Goal: Information Seeking & Learning: Learn about a topic

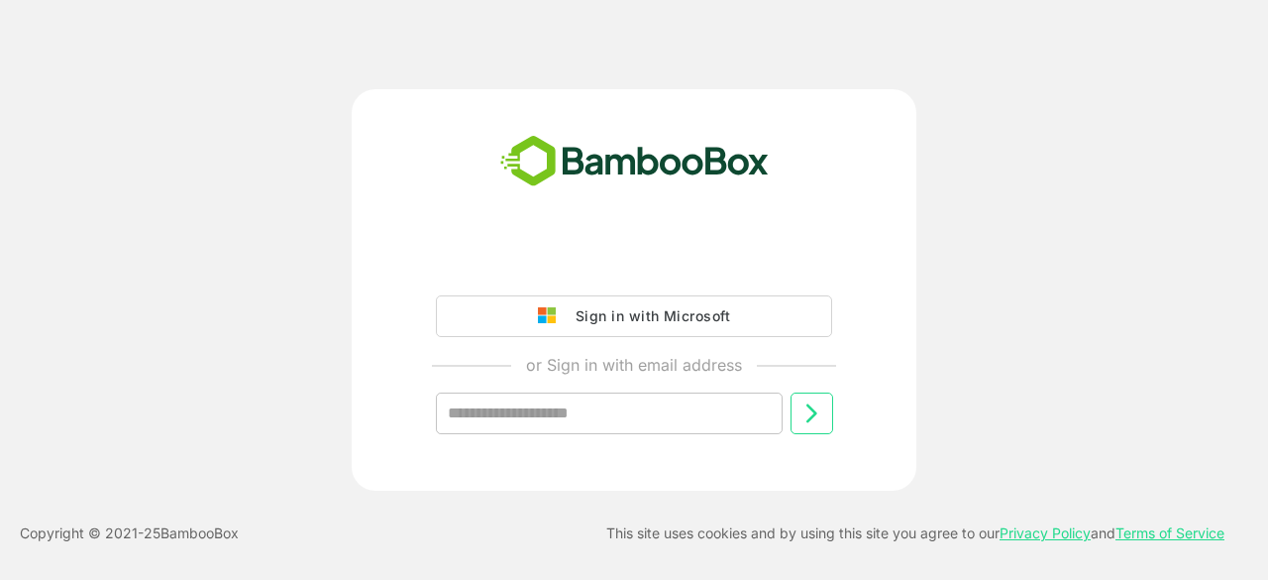
click at [171, 154] on div "Sign in with Microsoft or Sign in with email address ​" at bounding box center [634, 289] width 1015 height 401
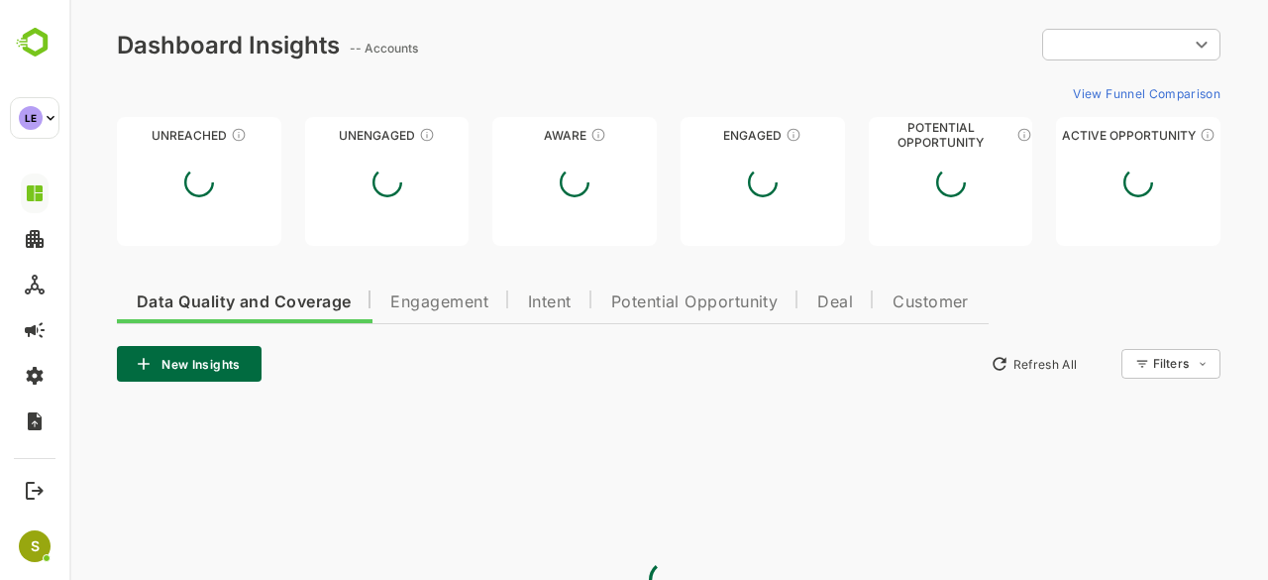
type input "**********"
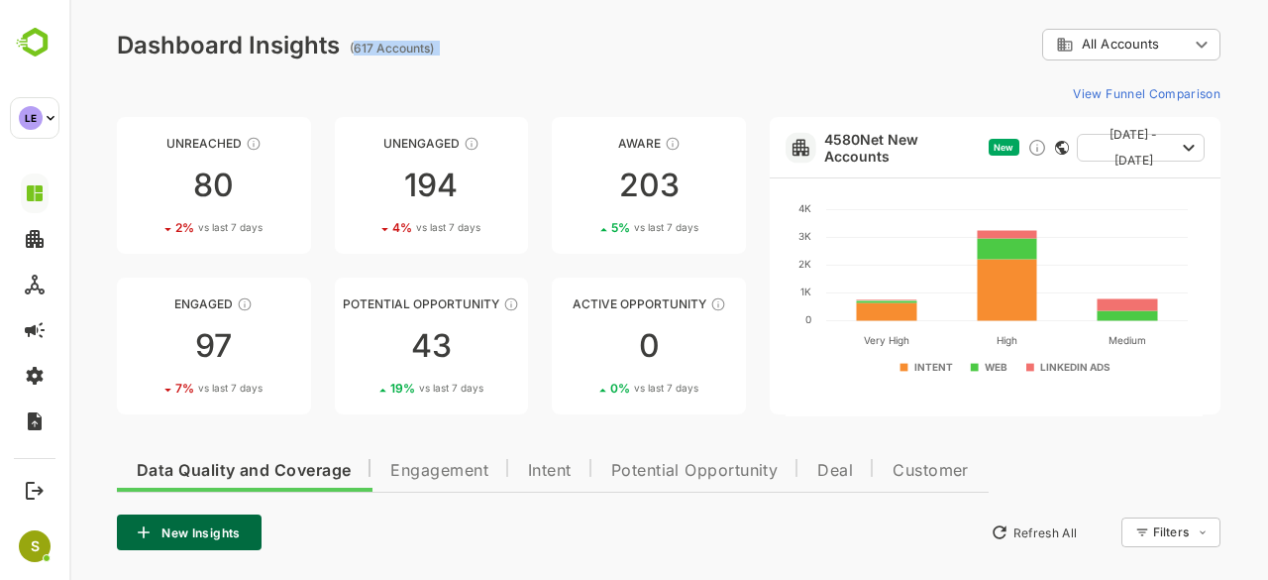
drag, startPoint x: 357, startPoint y: 47, endPoint x: 448, endPoint y: 28, distance: 93.1
click at [448, 28] on div "**********" at bounding box center [668, 506] width 1199 height 1012
click at [464, 378] on link "Potential Opportunity 43 19 % vs last 7 days" at bounding box center [432, 345] width 194 height 137
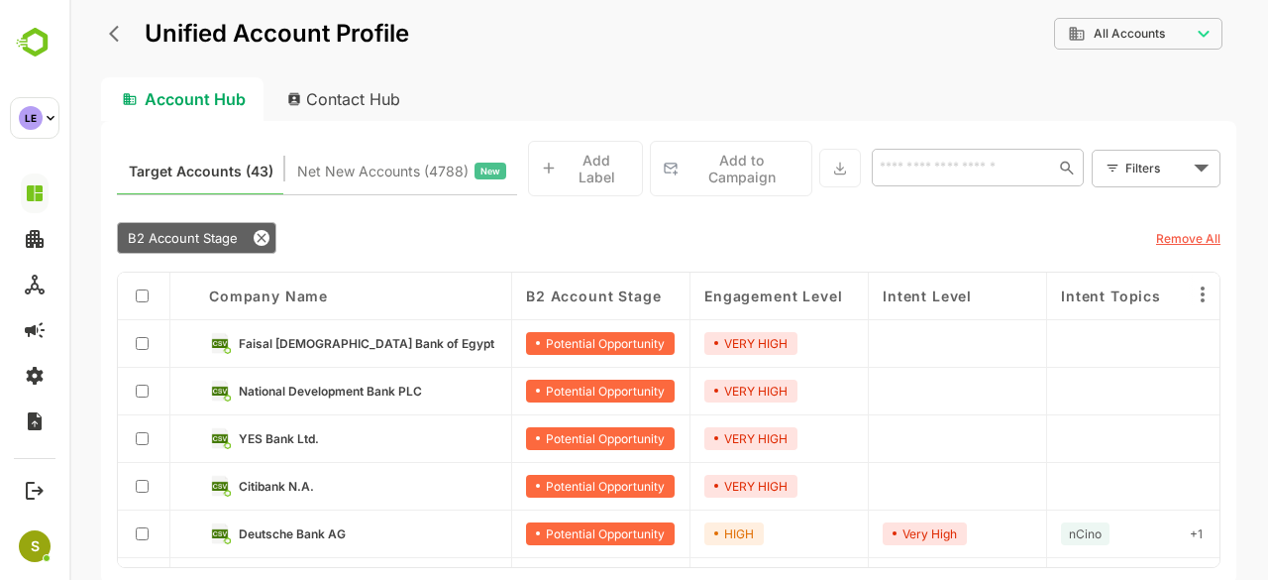
click at [351, 341] on link "Faisal [DEMOGRAPHIC_DATA] Bank of Egypt" at bounding box center [368, 343] width 259 height 22
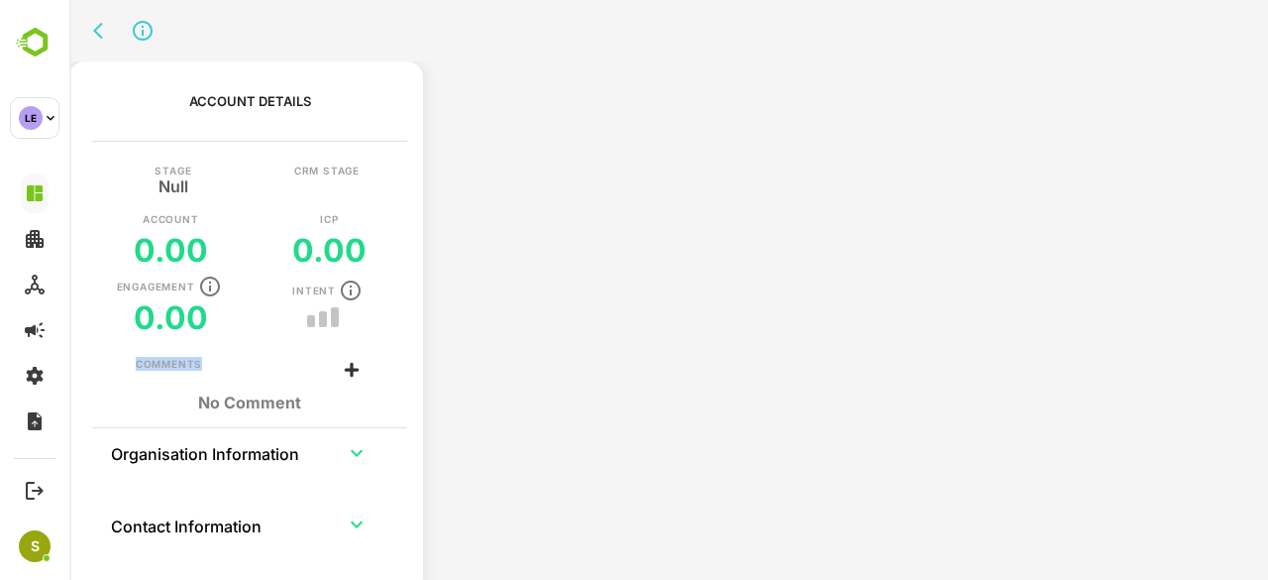
click at [351, 341] on div "Stage Null CRM Stage Account 0.00 ICP 0.00 Engagement 0.00 Intent" at bounding box center [249, 260] width 347 height 191
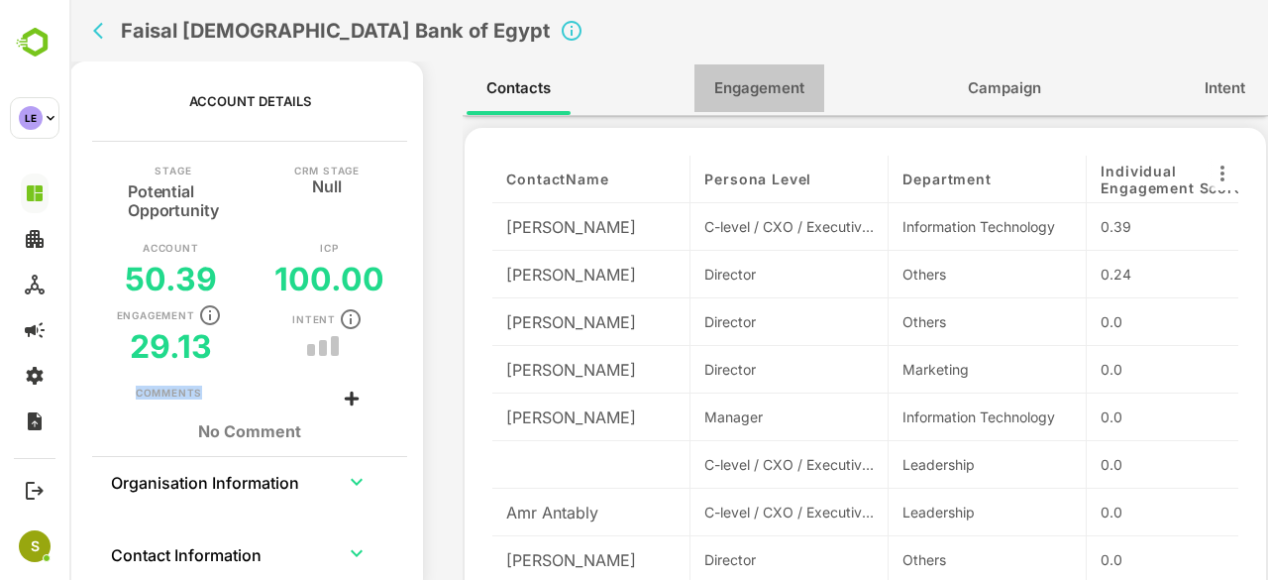
click at [769, 78] on span "Engagement" at bounding box center [759, 88] width 90 height 26
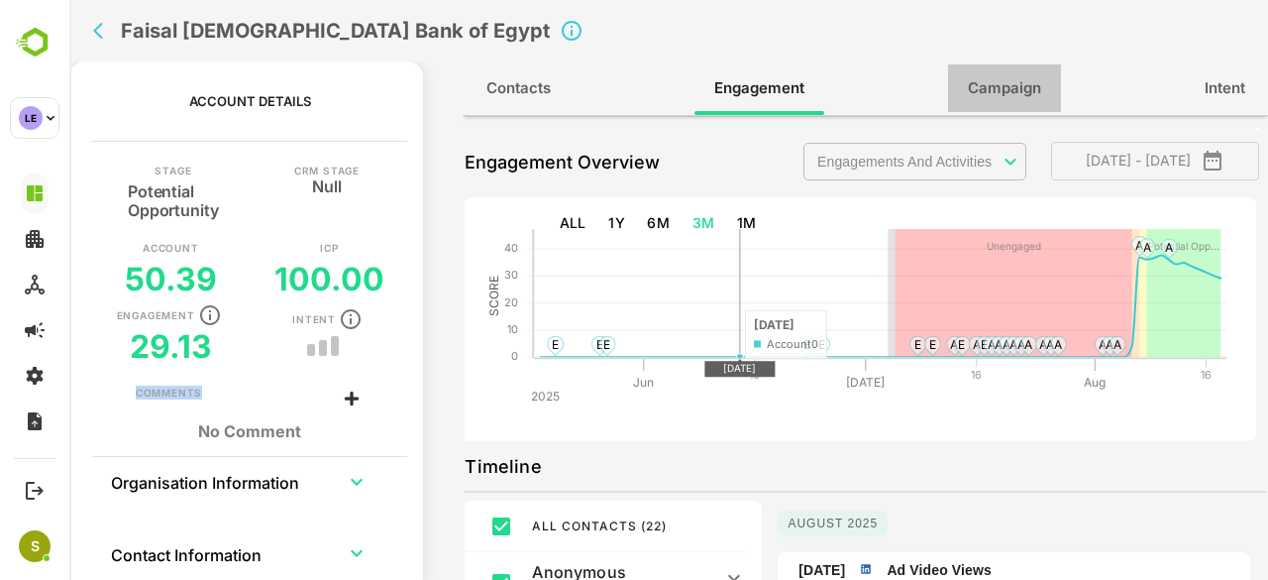
click at [1037, 92] on span "Campaign" at bounding box center [1004, 88] width 73 height 26
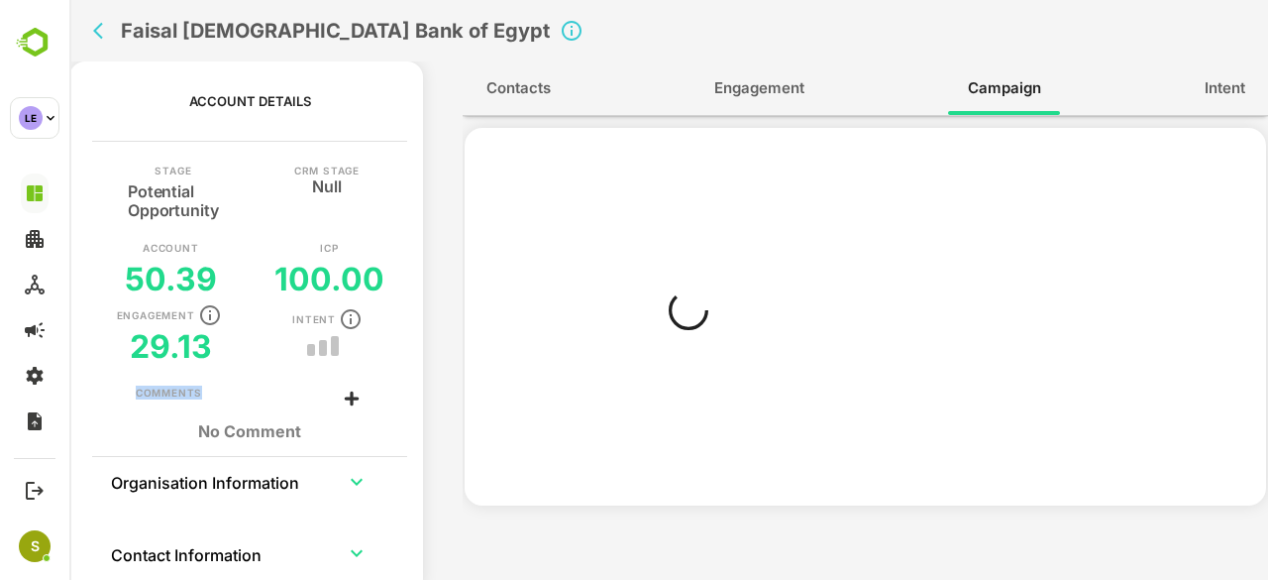
click at [0, 0] on div "LE lending" at bounding box center [0, 0] width 0 height 0
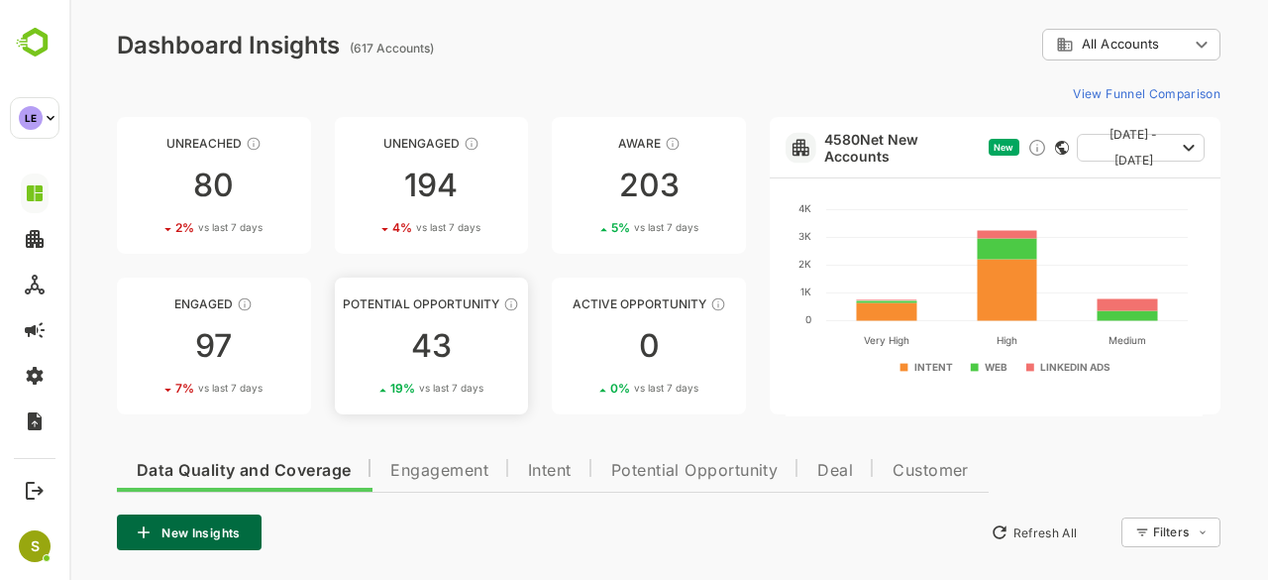
click at [382, 368] on link "Potential Opportunity 43 19 % vs last 7 days" at bounding box center [432, 345] width 194 height 137
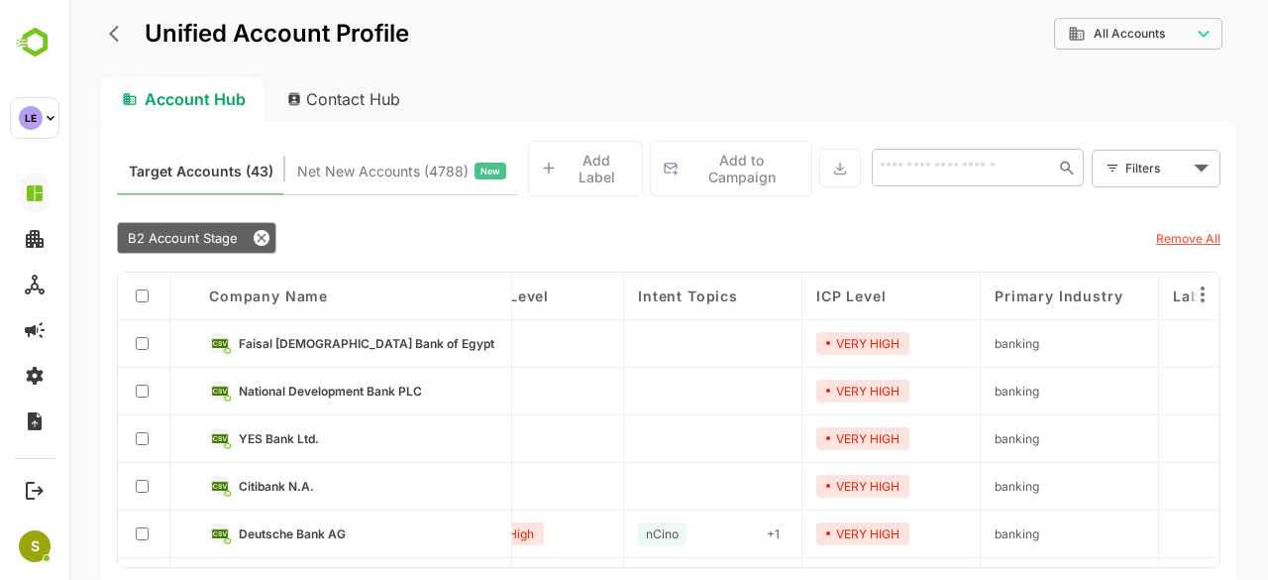
scroll to position [0, 422]
click at [352, 427] on link "YES Bank Ltd." at bounding box center [367, 438] width 259 height 22
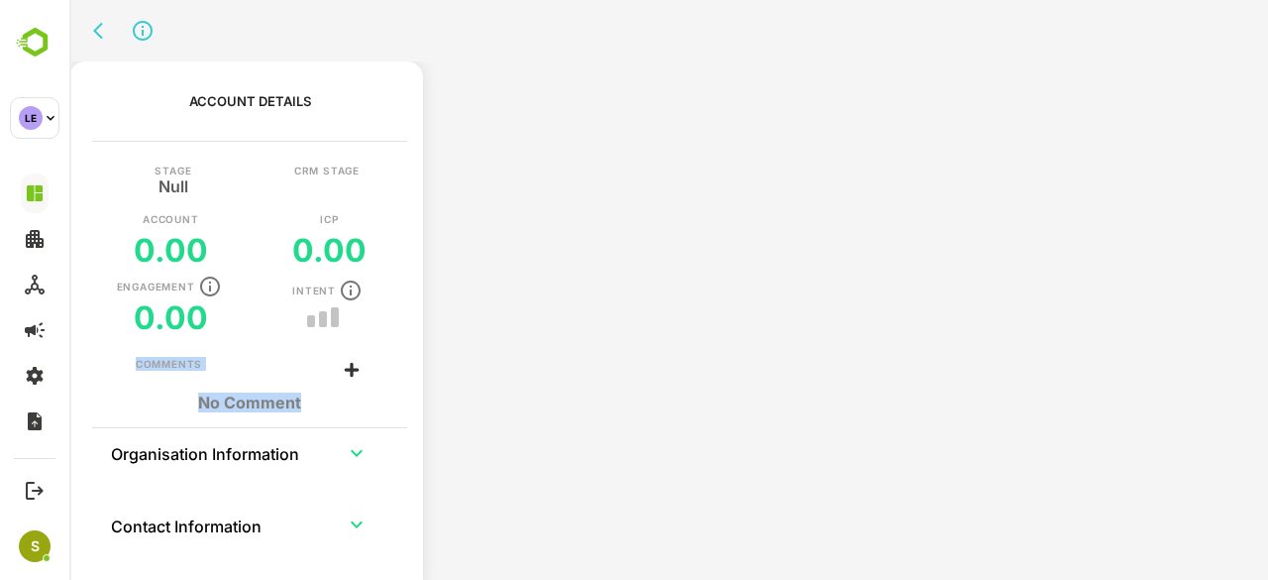
click at [352, 421] on div "No Comment" at bounding box center [250, 402] width 229 height 40
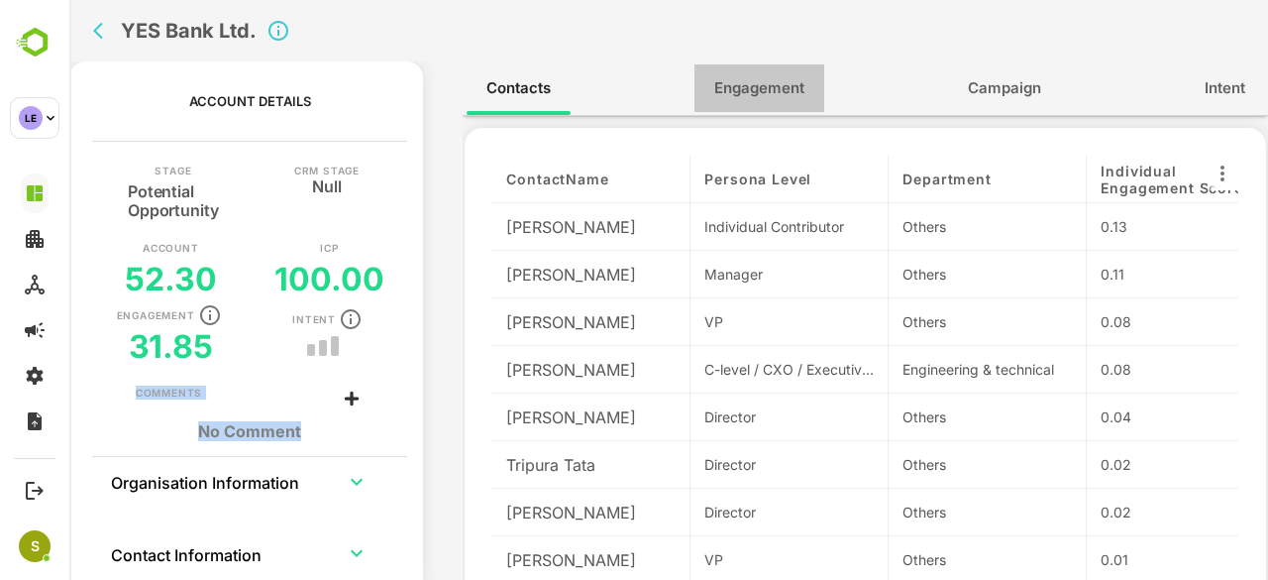
click at [762, 70] on button "Engagement" at bounding box center [760, 88] width 130 height 48
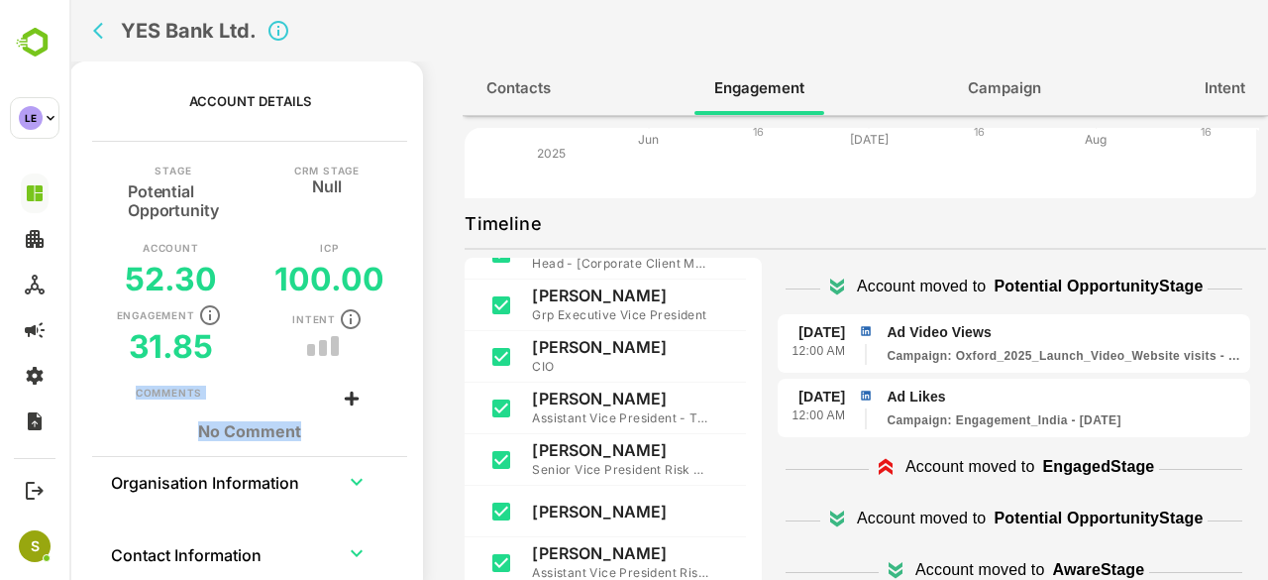
scroll to position [0, 0]
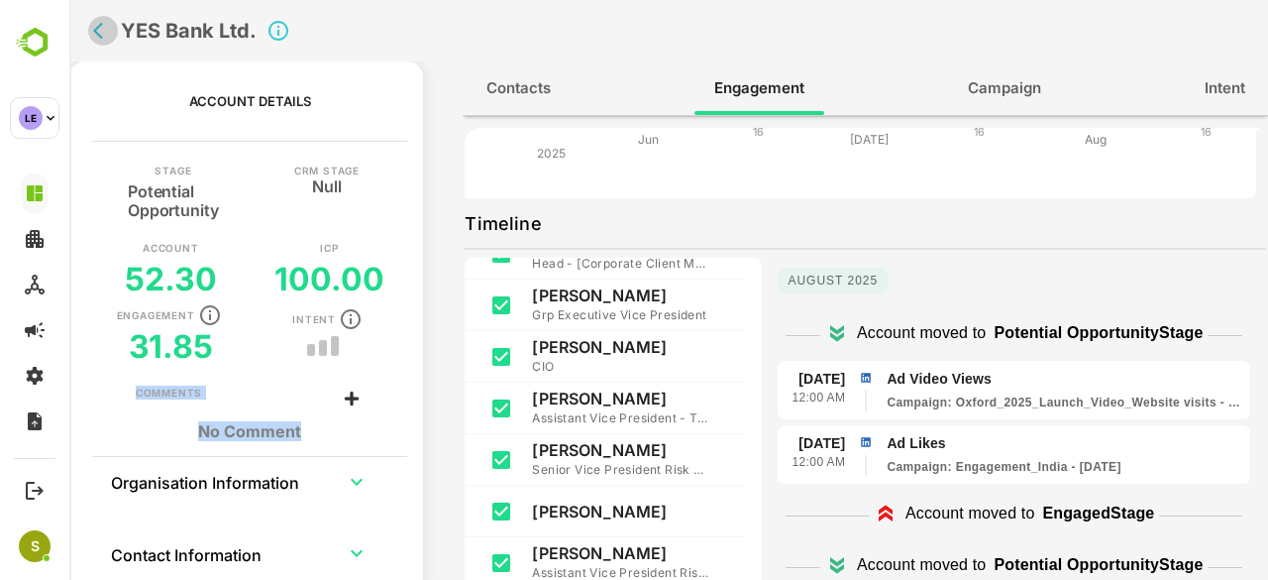
click at [111, 29] on icon "back" at bounding box center [103, 31] width 20 height 20
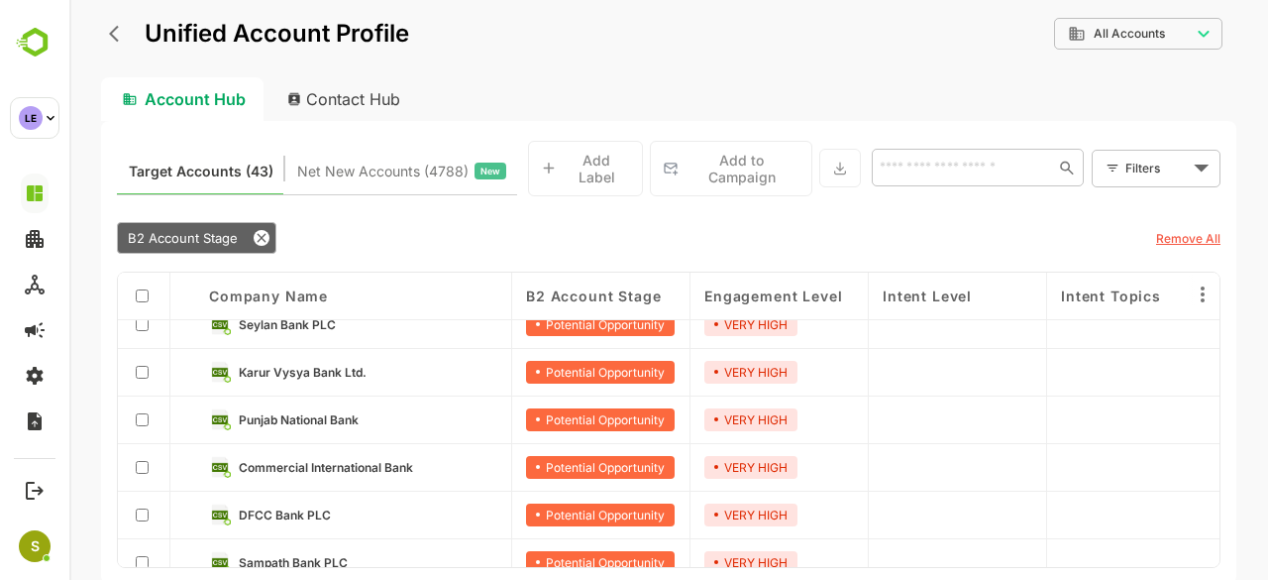
scroll to position [258, 0]
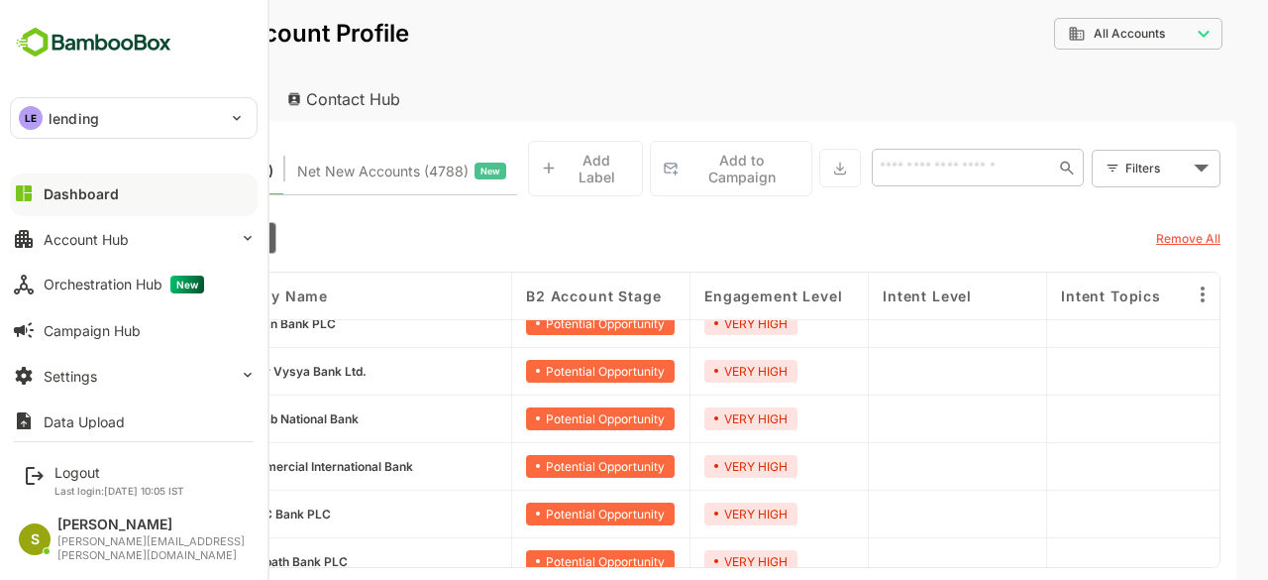
click at [186, 110] on div "LE lending" at bounding box center [122, 118] width 222 height 40
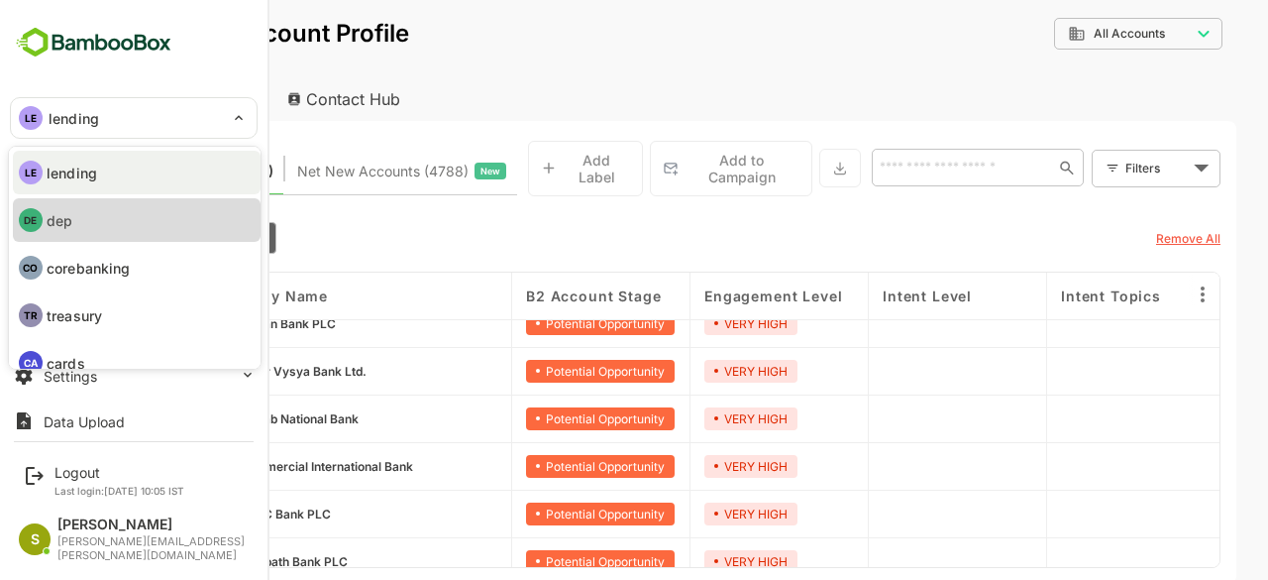
click at [107, 217] on li "DE dep" at bounding box center [137, 220] width 248 height 44
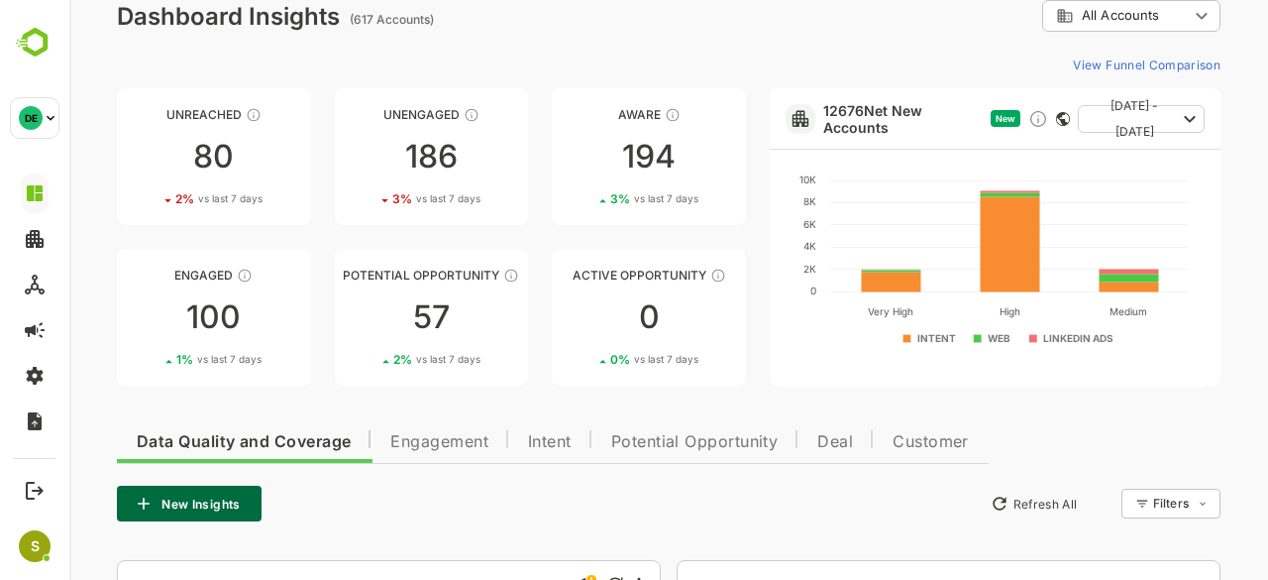
scroll to position [95, 0]
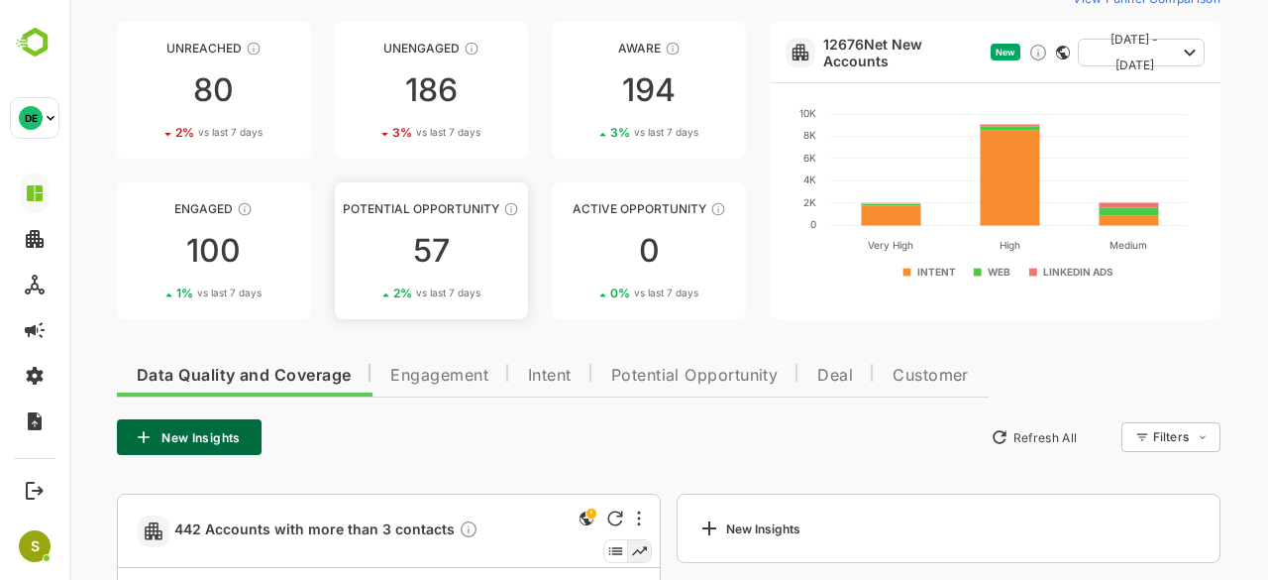
click at [486, 221] on link "Potential Opportunity 57 2 % vs last 7 days" at bounding box center [432, 250] width 194 height 137
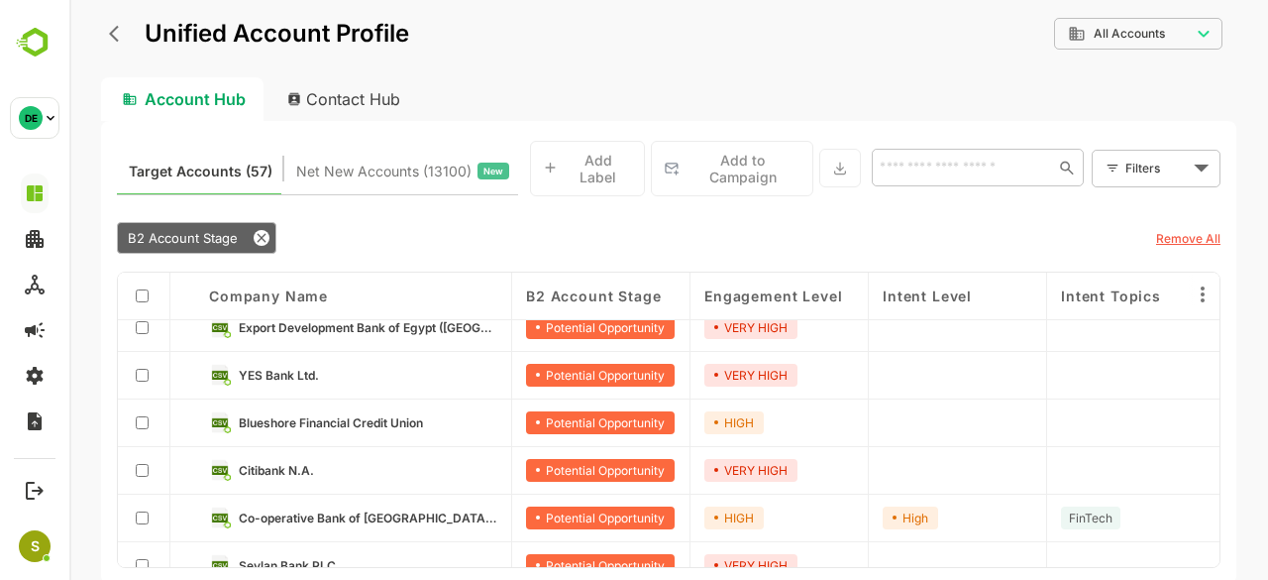
scroll to position [161, 0]
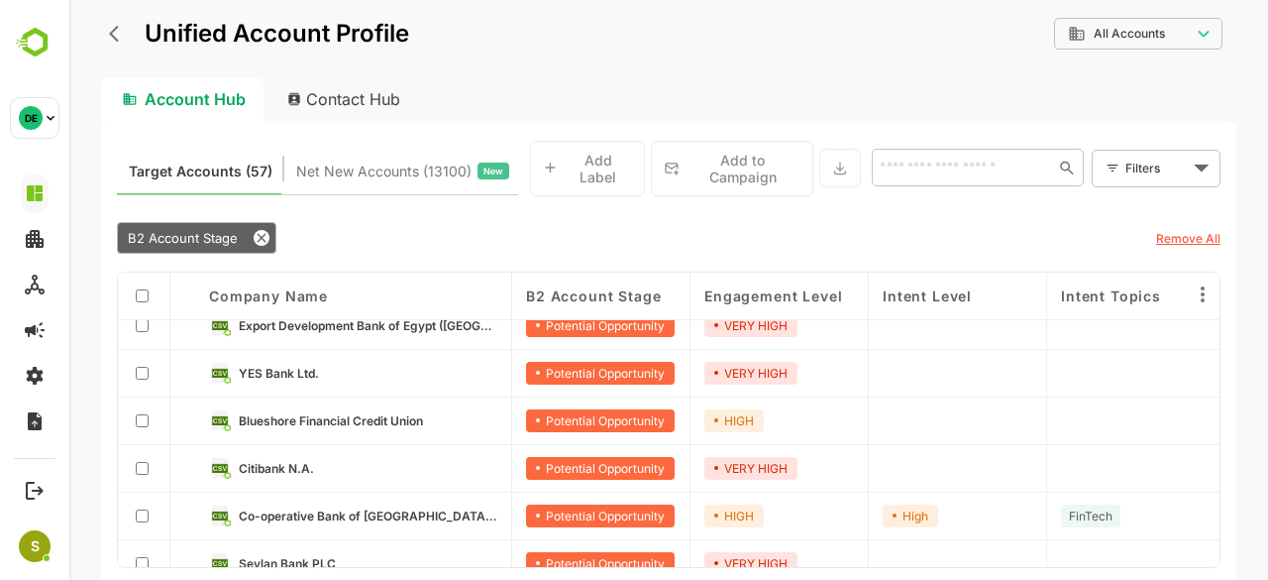
click at [264, 372] on link "YES Bank Ltd." at bounding box center [368, 373] width 259 height 22
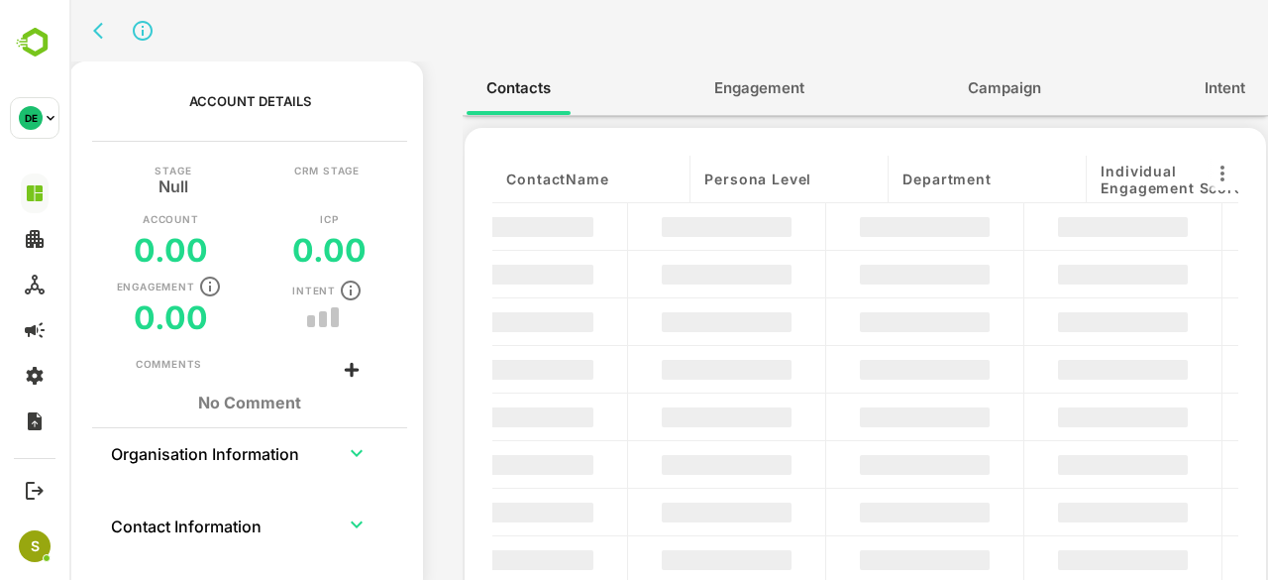
click at [264, 372] on div "Account Details Stage Null CRM Stage Account 0.00 ICP 0.00 Engagement 0.00 Inte…" at bounding box center [249, 320] width 347 height 519
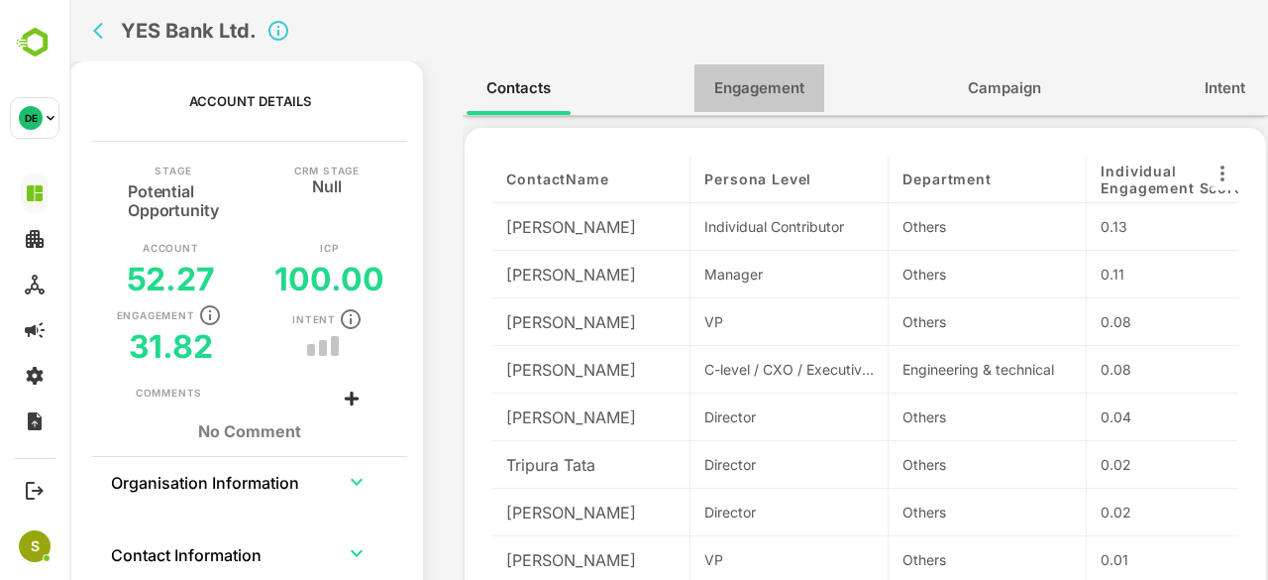
click at [774, 84] on span "Engagement" at bounding box center [759, 88] width 90 height 26
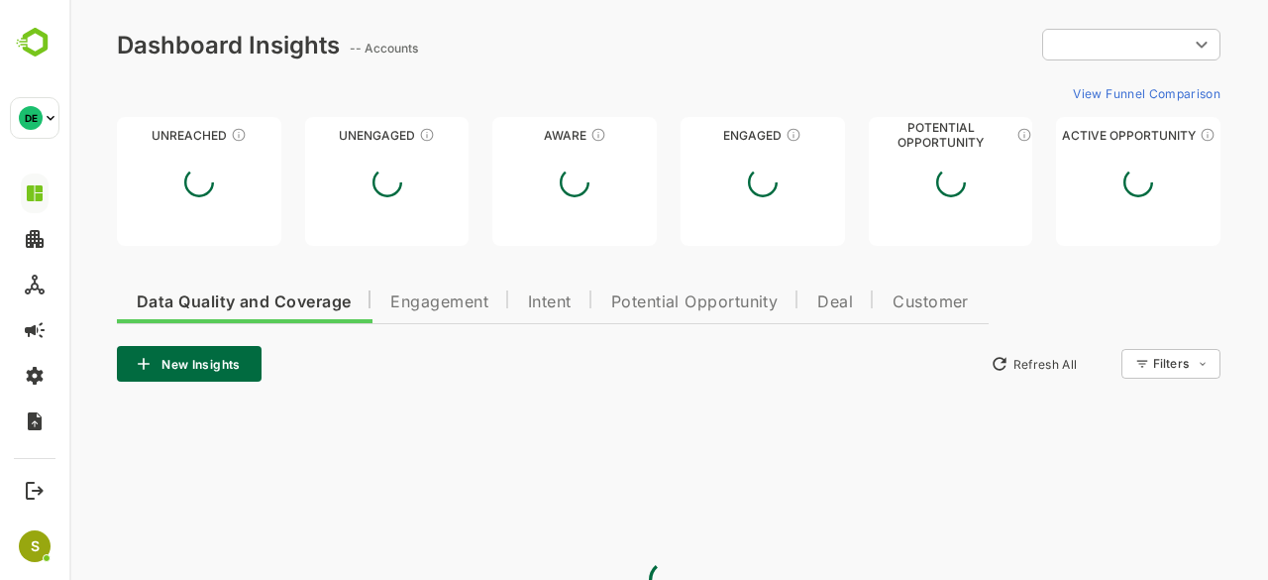
scroll to position [0, 0]
type input "**********"
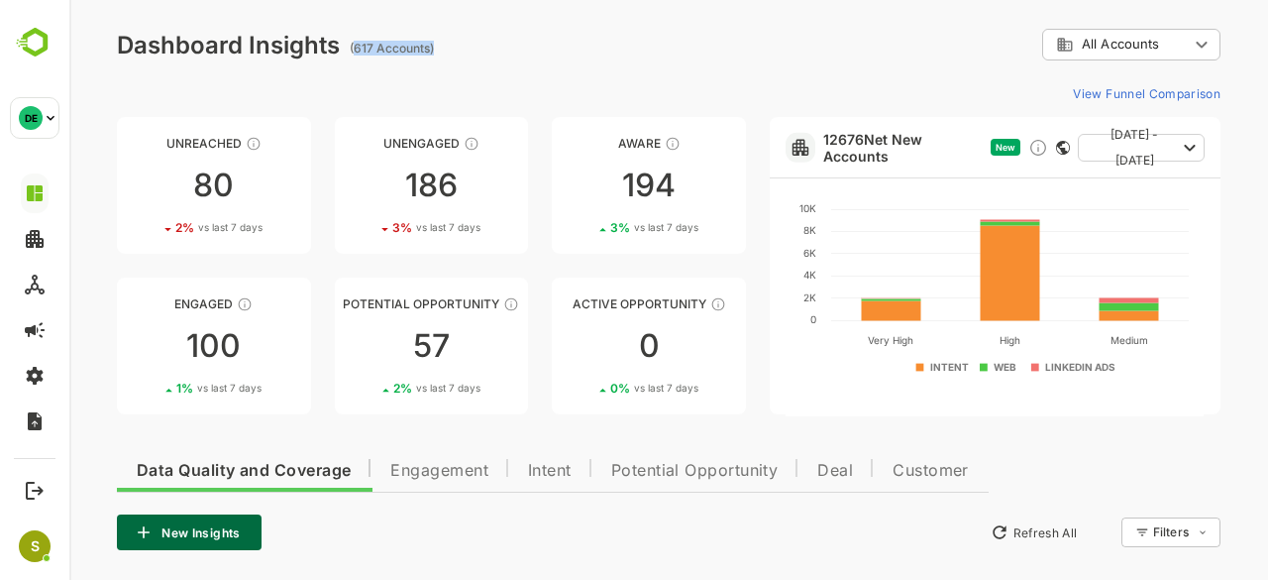
drag, startPoint x: 353, startPoint y: 50, endPoint x: 433, endPoint y: 49, distance: 80.3
click at [433, 49] on ag "(617 Accounts)" at bounding box center [395, 48] width 90 height 15
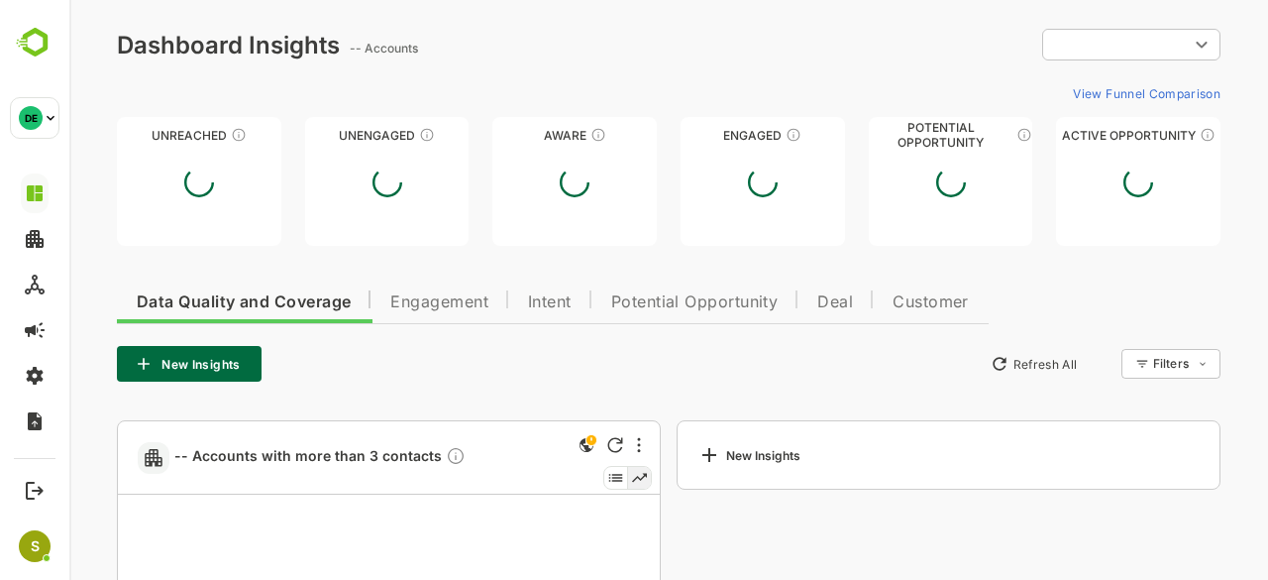
type input "**********"
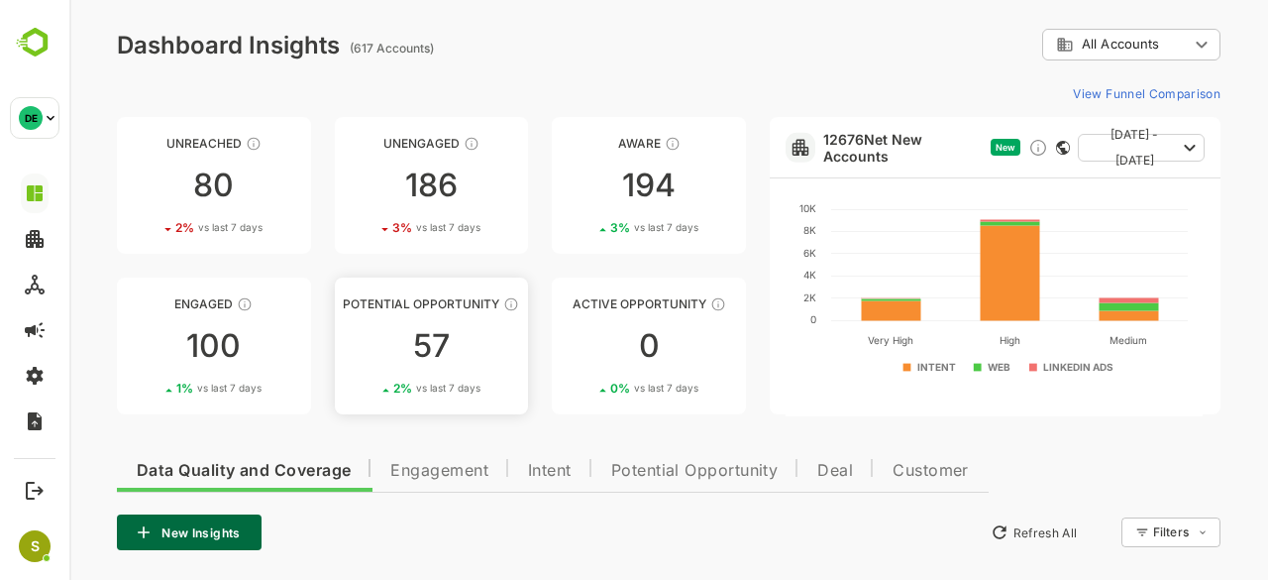
click at [422, 323] on link "Potential Opportunity 57 2 % vs last 7 days" at bounding box center [432, 345] width 194 height 137
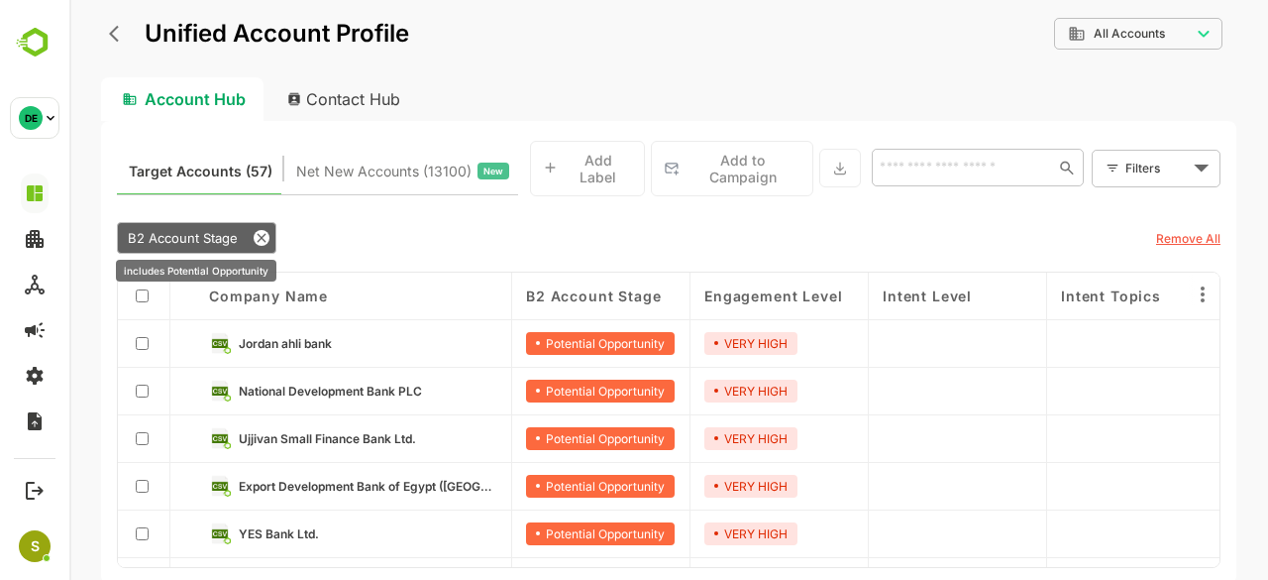
click at [261, 230] on icon at bounding box center [262, 238] width 16 height 16
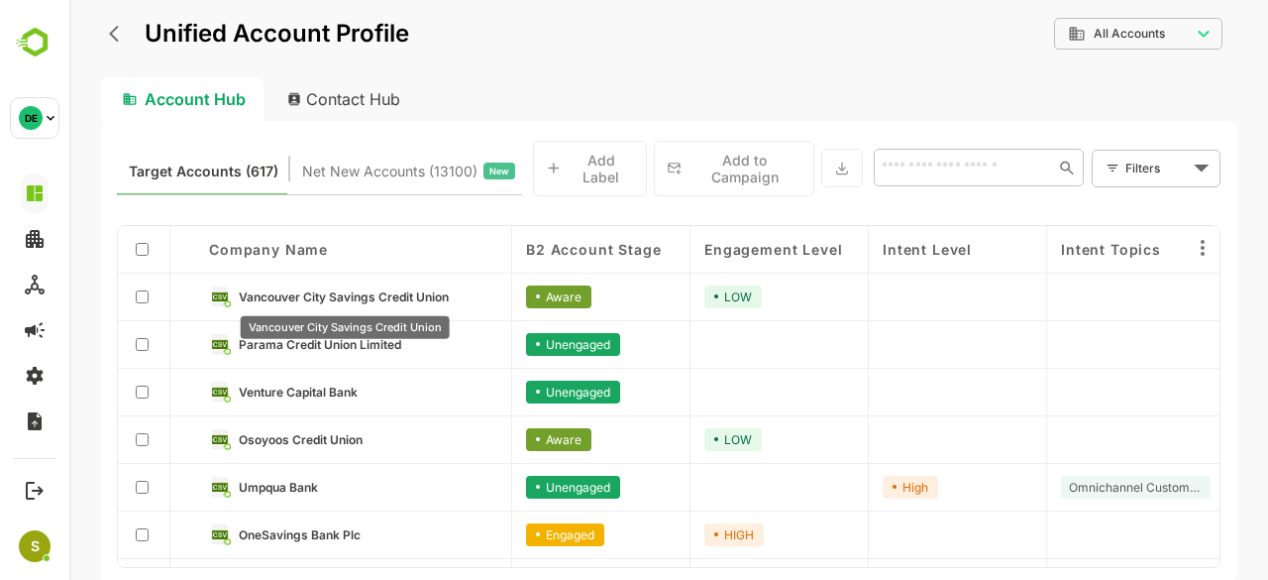
click at [309, 291] on span "Vancouver City Savings Credit Union" at bounding box center [344, 296] width 210 height 15
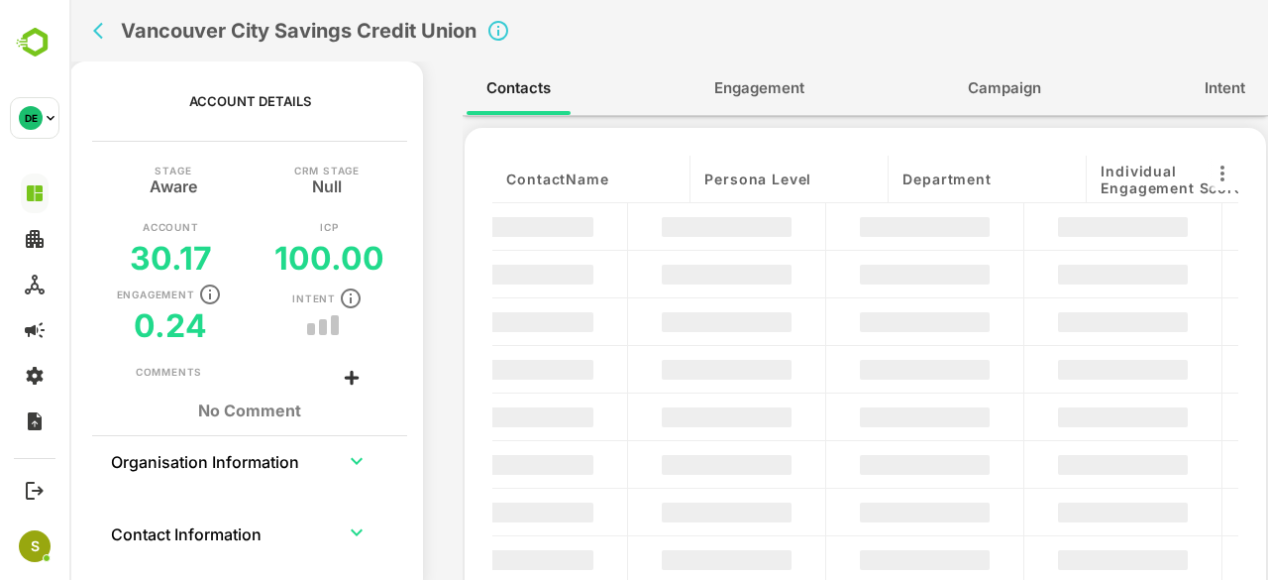
click at [309, 293] on p "Intent" at bounding box center [314, 298] width 44 height 10
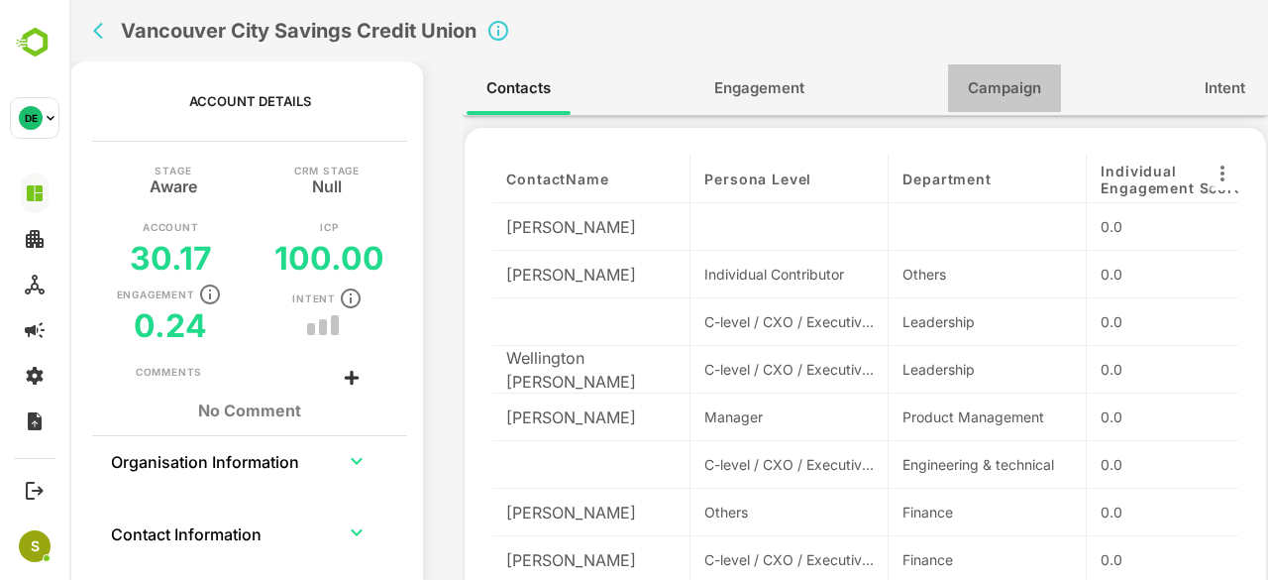
click at [997, 102] on button "Campaign" at bounding box center [1004, 88] width 113 height 48
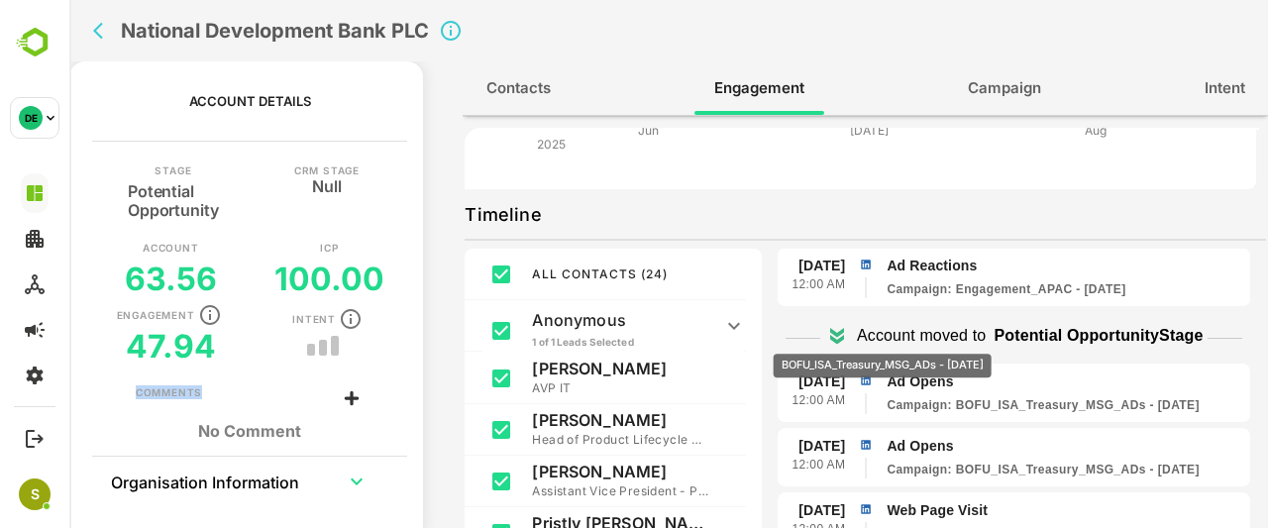
scroll to position [45, 0]
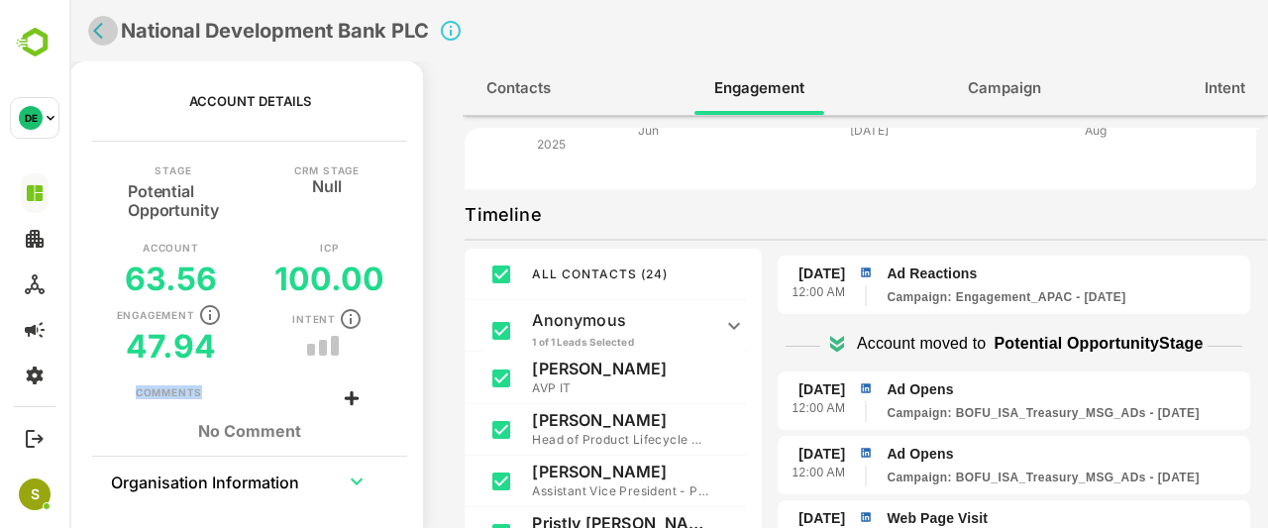
click at [101, 43] on button "back" at bounding box center [103, 31] width 30 height 30
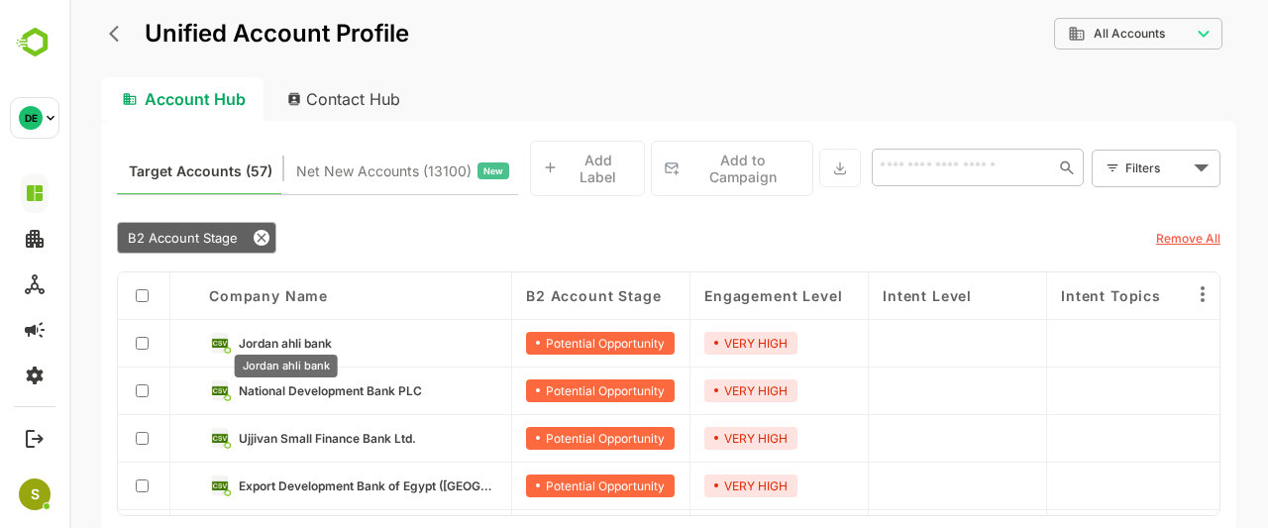
click at [319, 336] on span "Jordan ahli bank" at bounding box center [285, 343] width 93 height 15
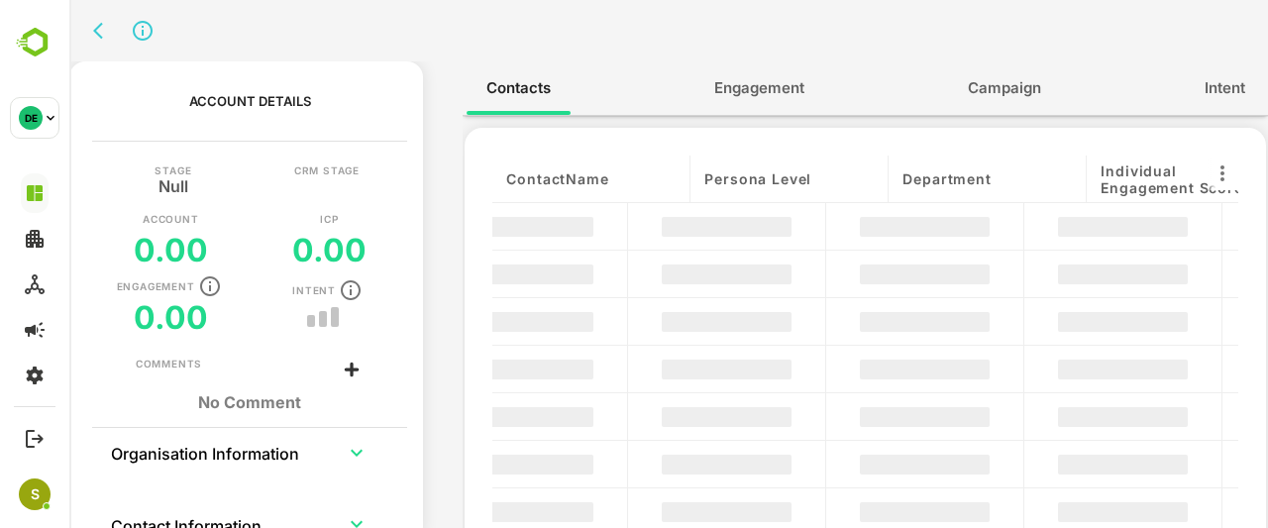
click at [319, 336] on div "Engagement 0.00 Intent" at bounding box center [250, 305] width 198 height 62
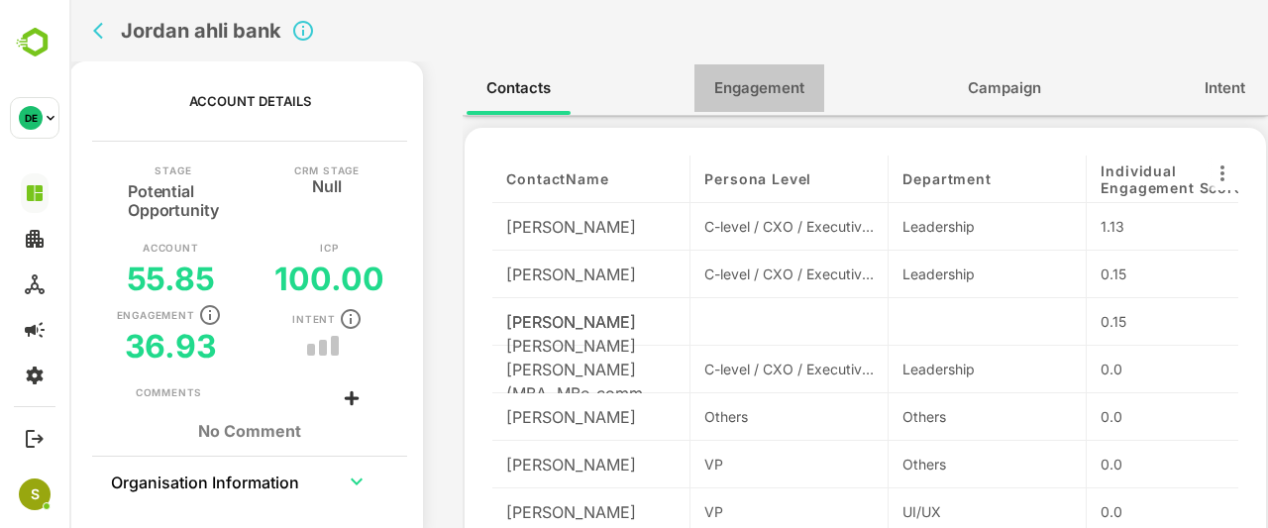
click at [775, 94] on span "Engagement" at bounding box center [759, 88] width 90 height 26
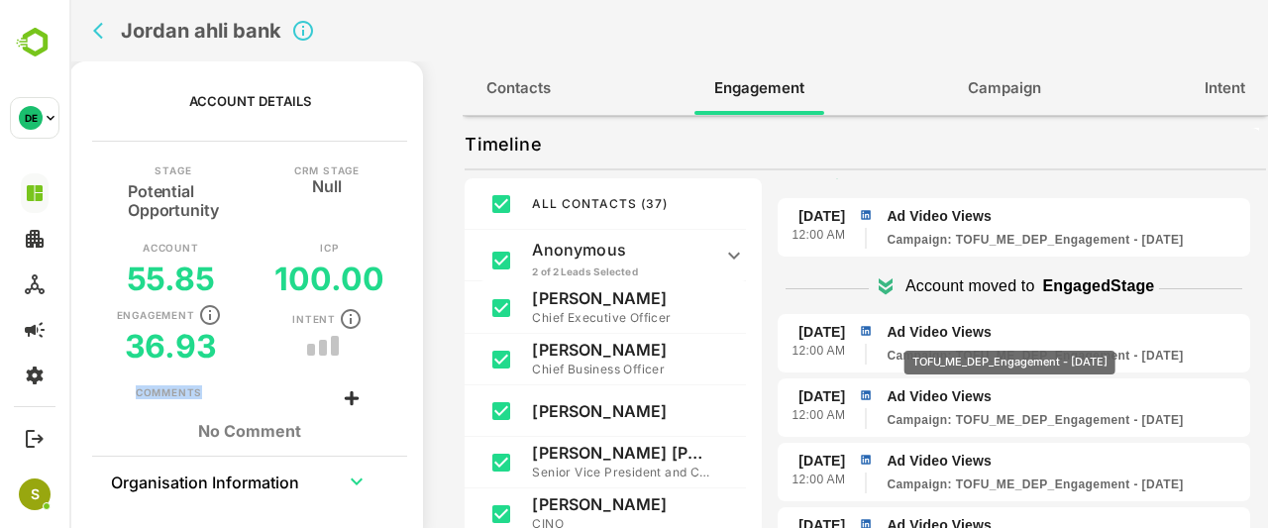
scroll to position [281, 0]
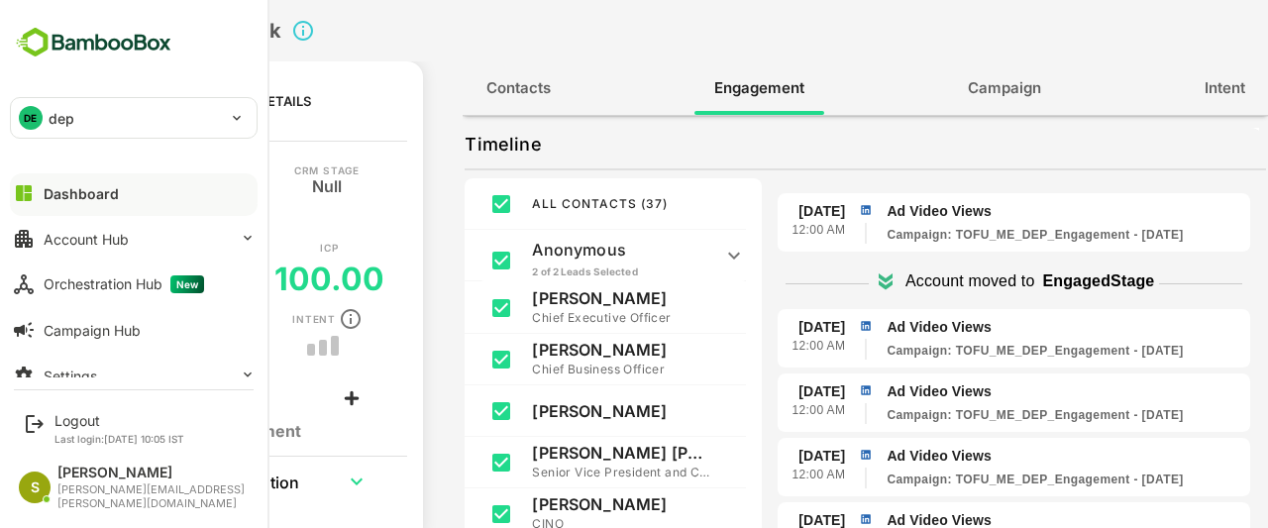
click at [93, 39] on img at bounding box center [93, 43] width 167 height 38
click at [75, 40] on img at bounding box center [93, 43] width 167 height 38
click at [77, 50] on img at bounding box center [93, 43] width 167 height 38
click at [125, 42] on img at bounding box center [93, 43] width 167 height 38
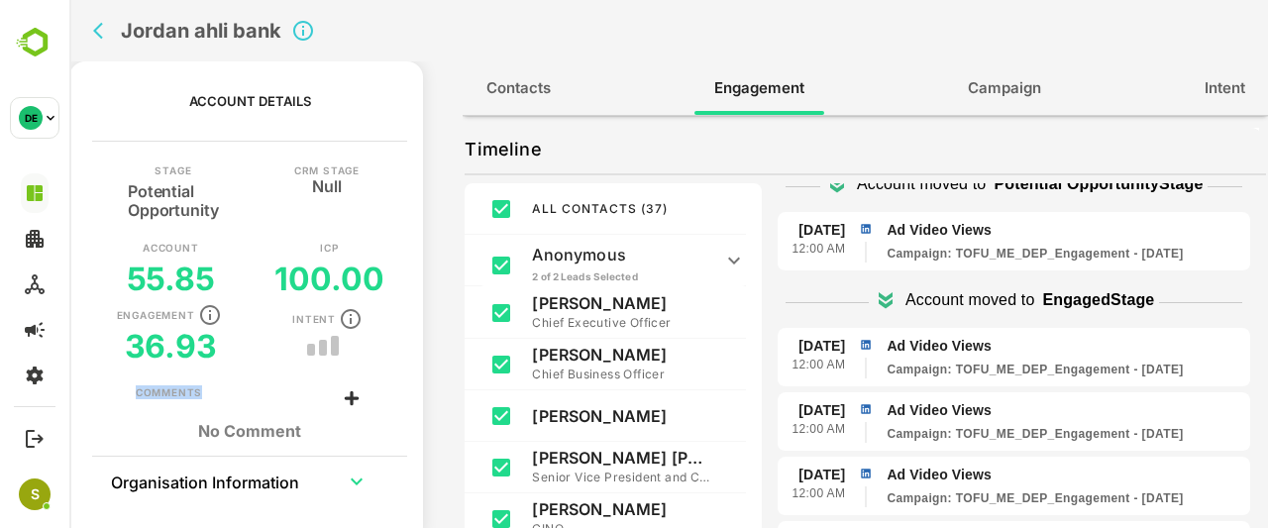
scroll to position [267, 0]
click at [99, 33] on icon "back" at bounding box center [103, 31] width 20 height 20
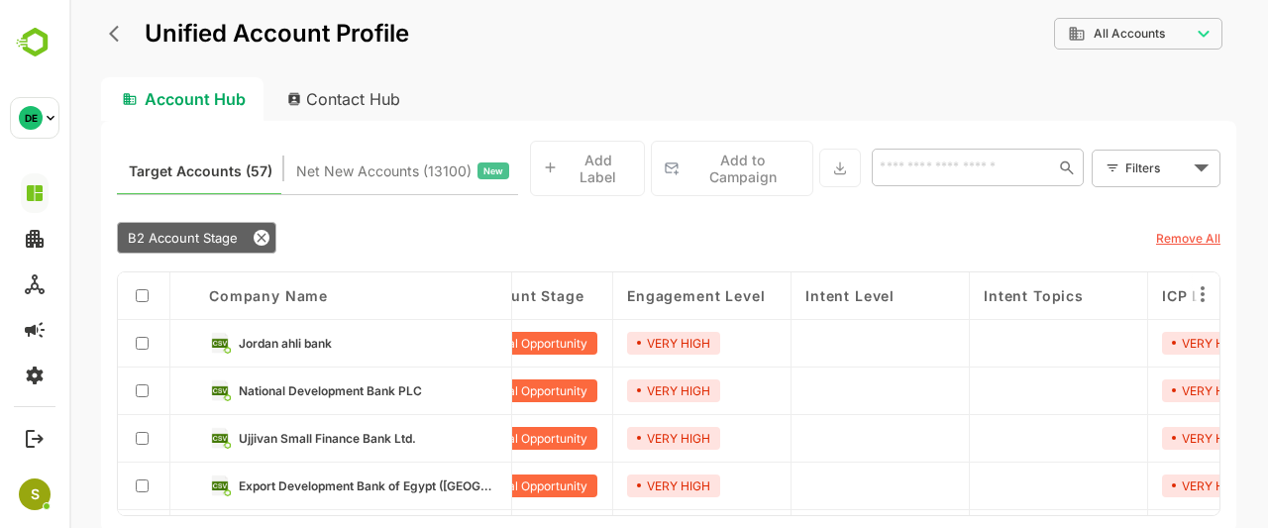
scroll to position [0, 0]
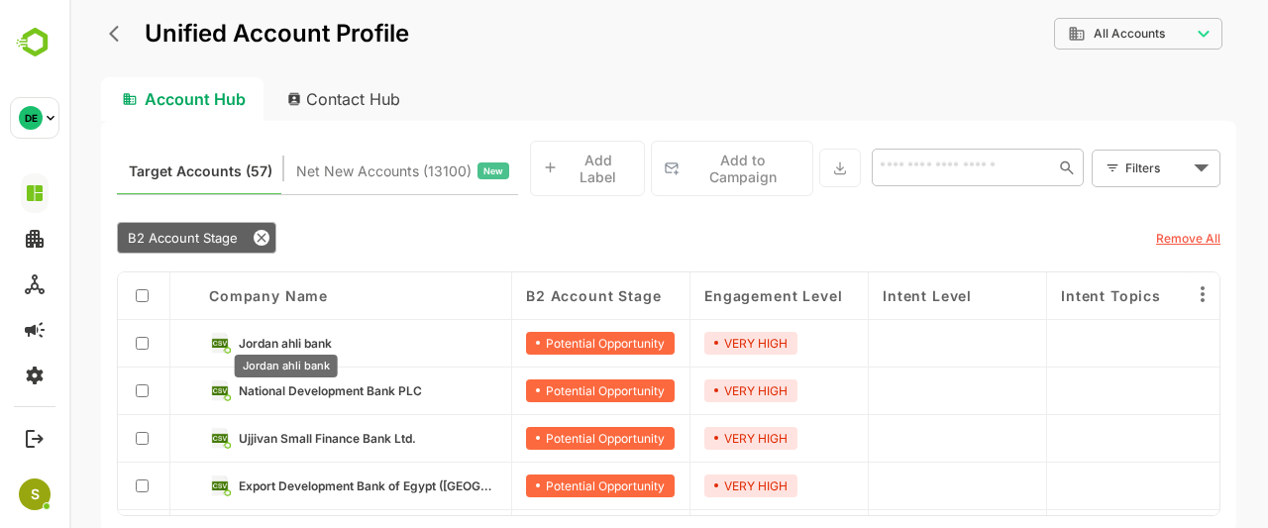
click at [307, 336] on span "Jordan ahli bank" at bounding box center [285, 343] width 93 height 15
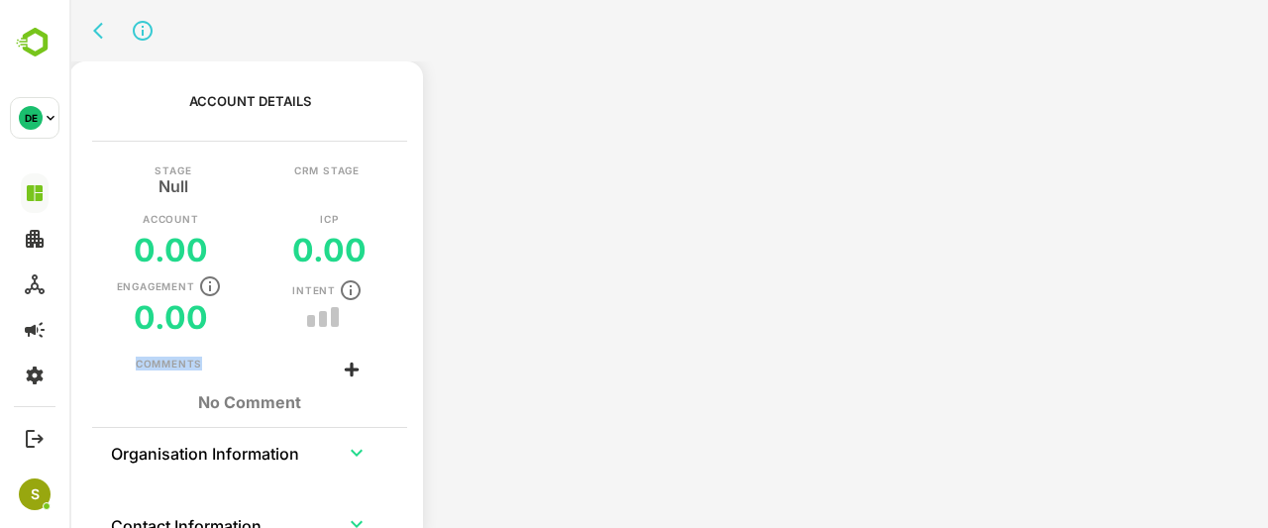
click at [309, 330] on div "Intent" at bounding box center [329, 305] width 40 height 55
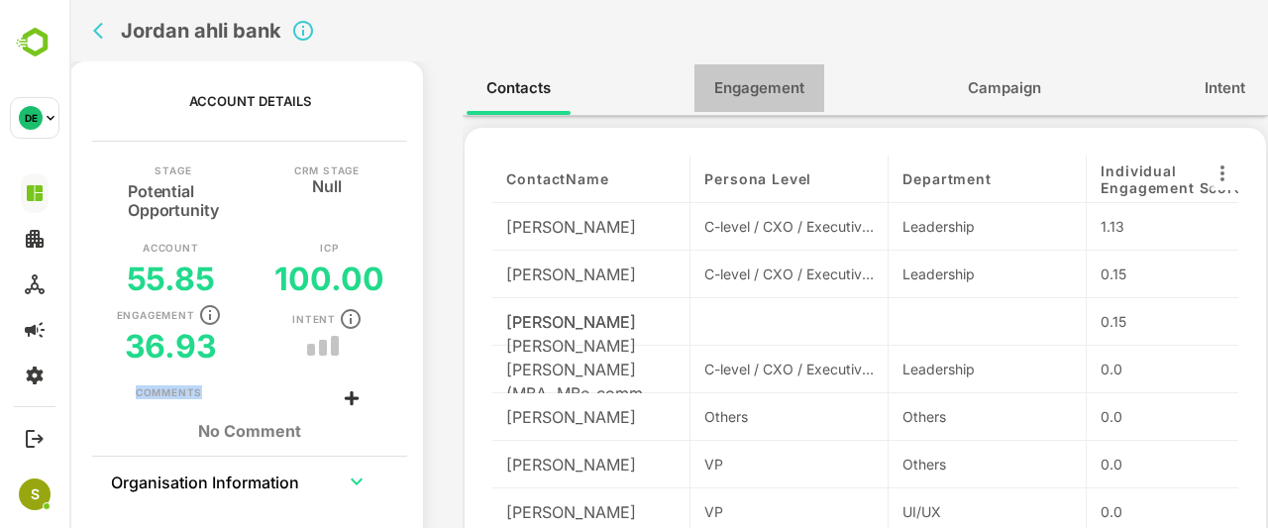
click at [777, 73] on button "Engagement" at bounding box center [760, 88] width 130 height 48
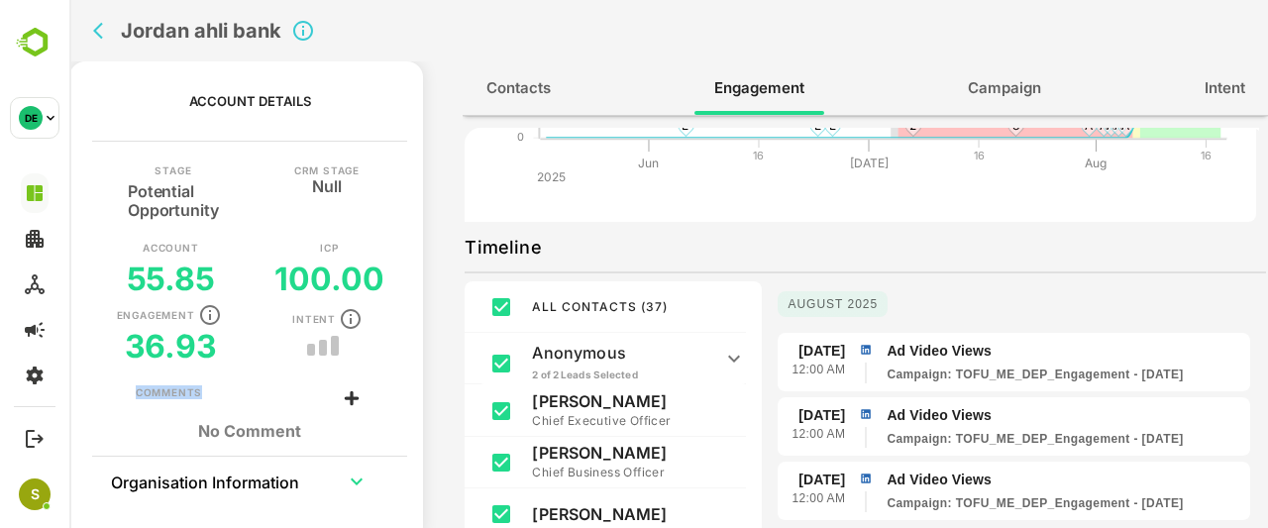
scroll to position [204, 0]
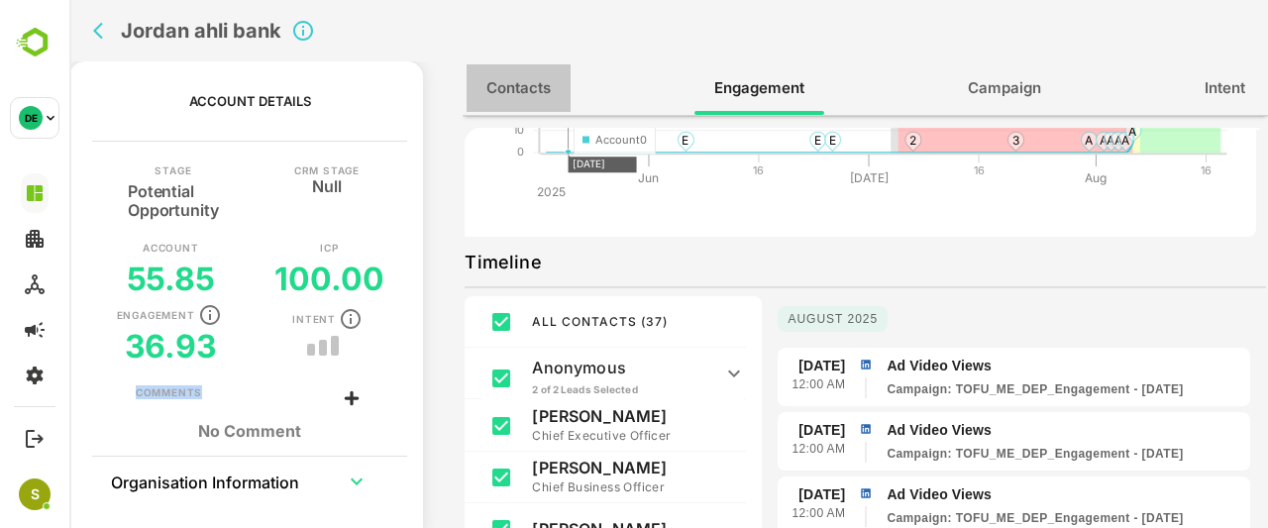
click at [522, 75] on span "Contacts" at bounding box center [519, 88] width 64 height 26
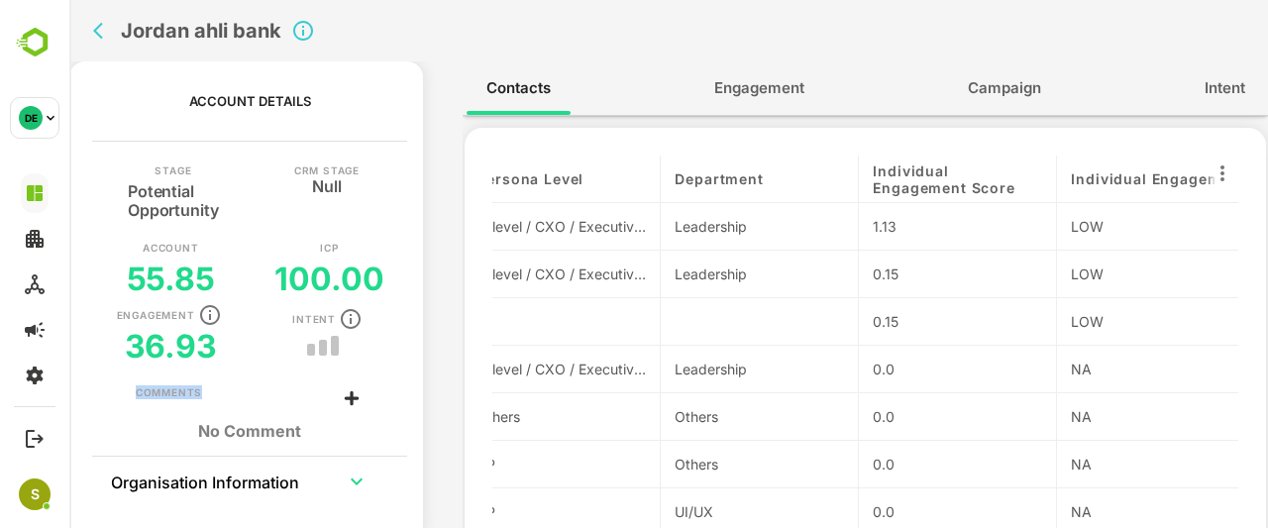
scroll to position [0, 0]
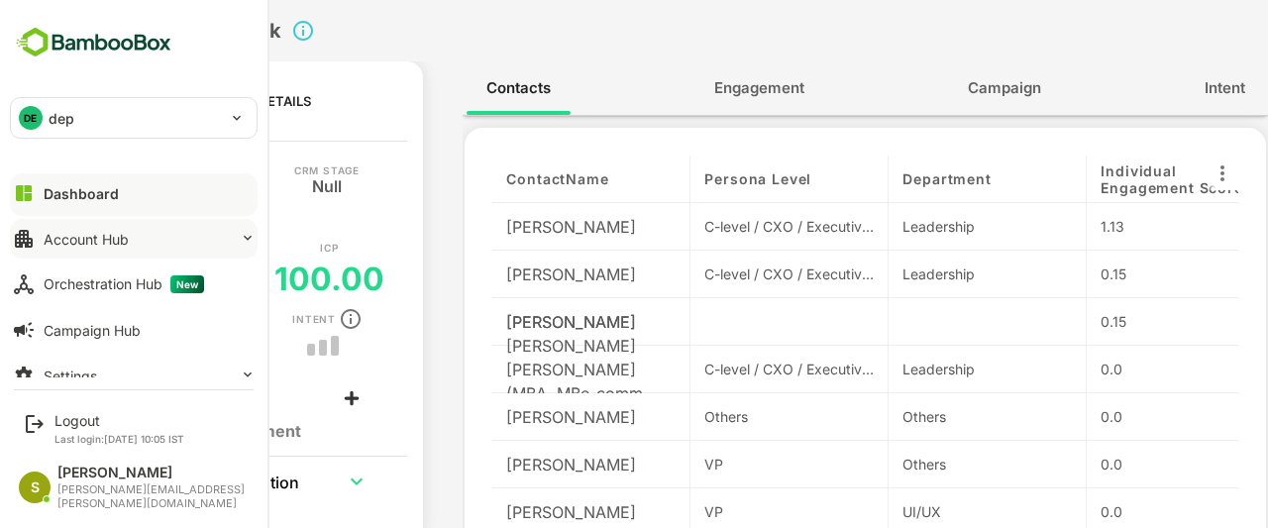
click at [167, 242] on button "Account Hub" at bounding box center [134, 239] width 248 height 40
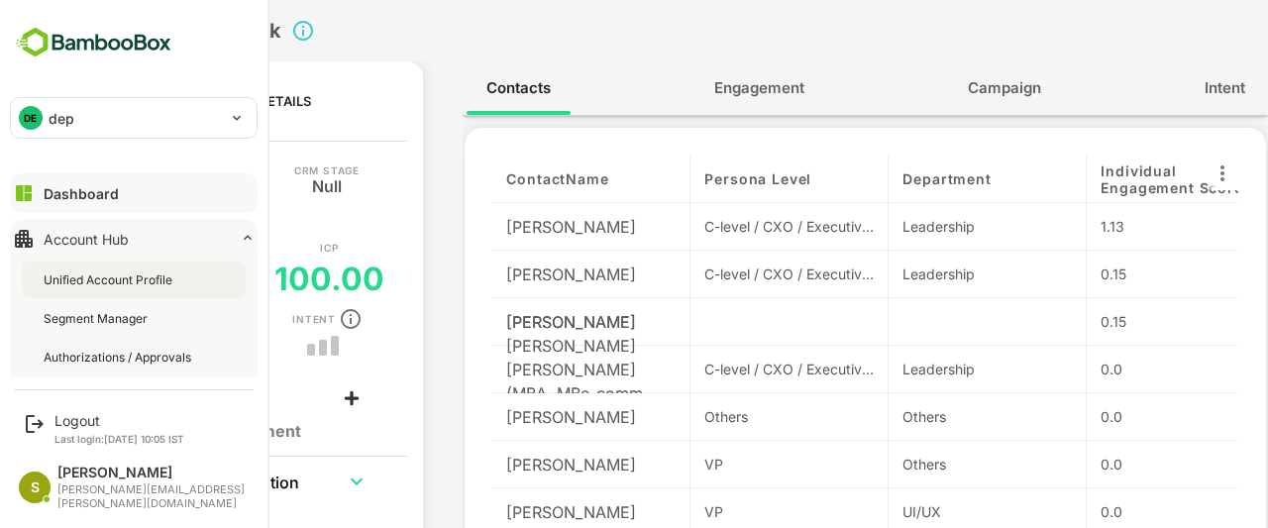
click at [143, 277] on div "Unified Account Profile" at bounding box center [110, 280] width 133 height 17
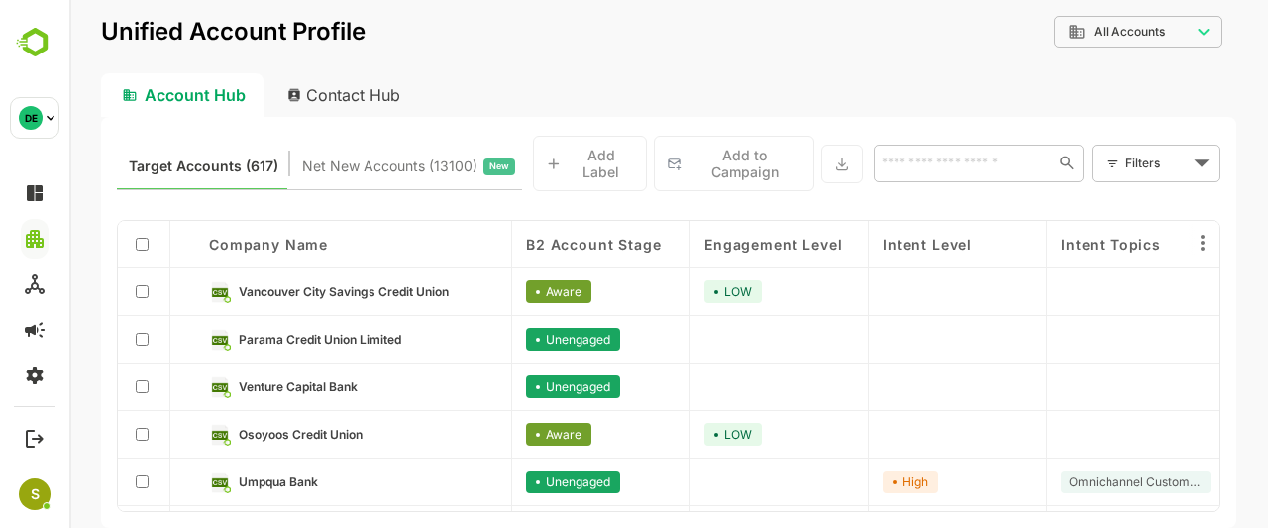
click at [349, 93] on div "Contact Hub" at bounding box center [345, 95] width 147 height 44
type input "**********"
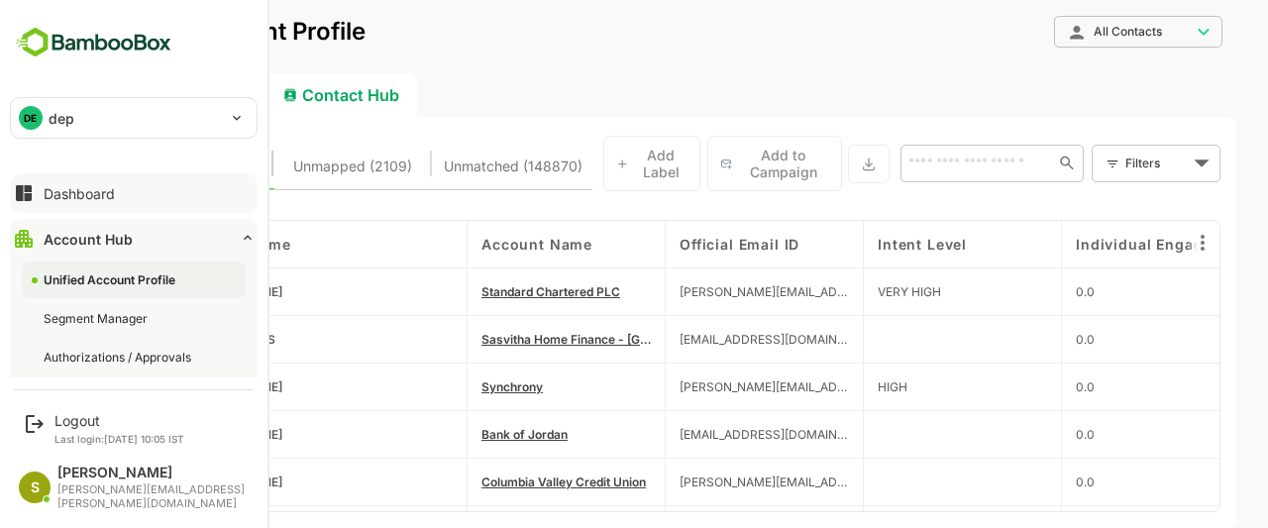
click at [88, 201] on button "Dashboard" at bounding box center [134, 193] width 248 height 40
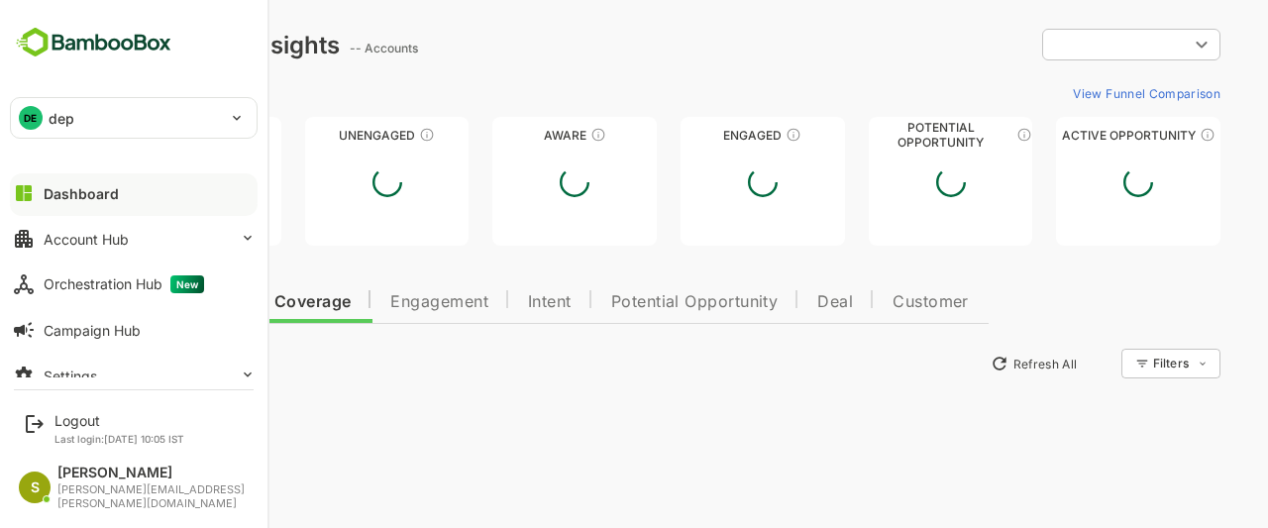
type input "**********"
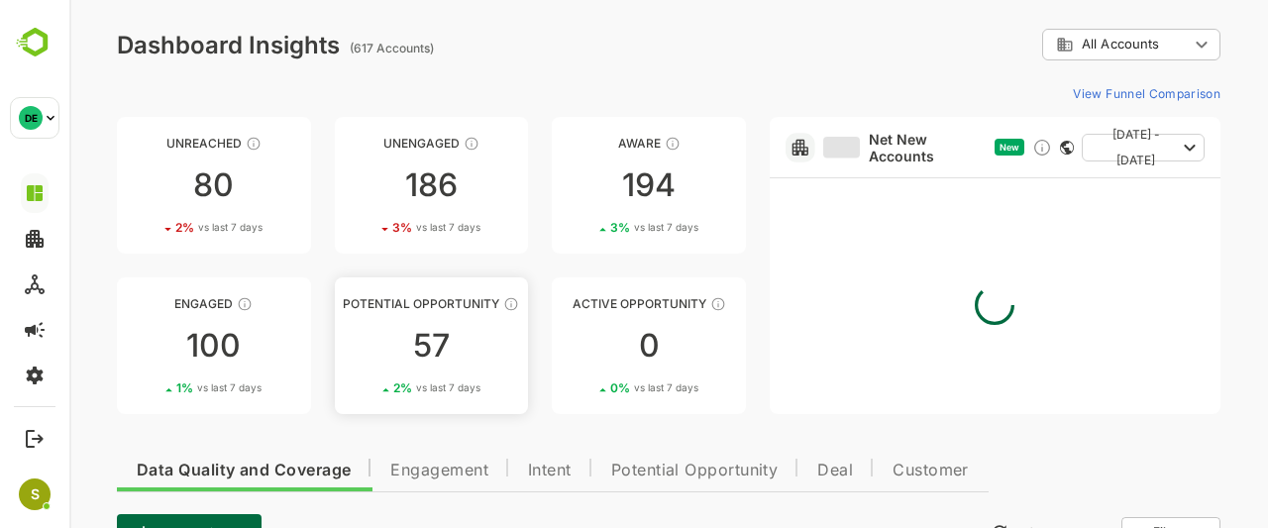
click at [409, 350] on div "57" at bounding box center [432, 346] width 194 height 32
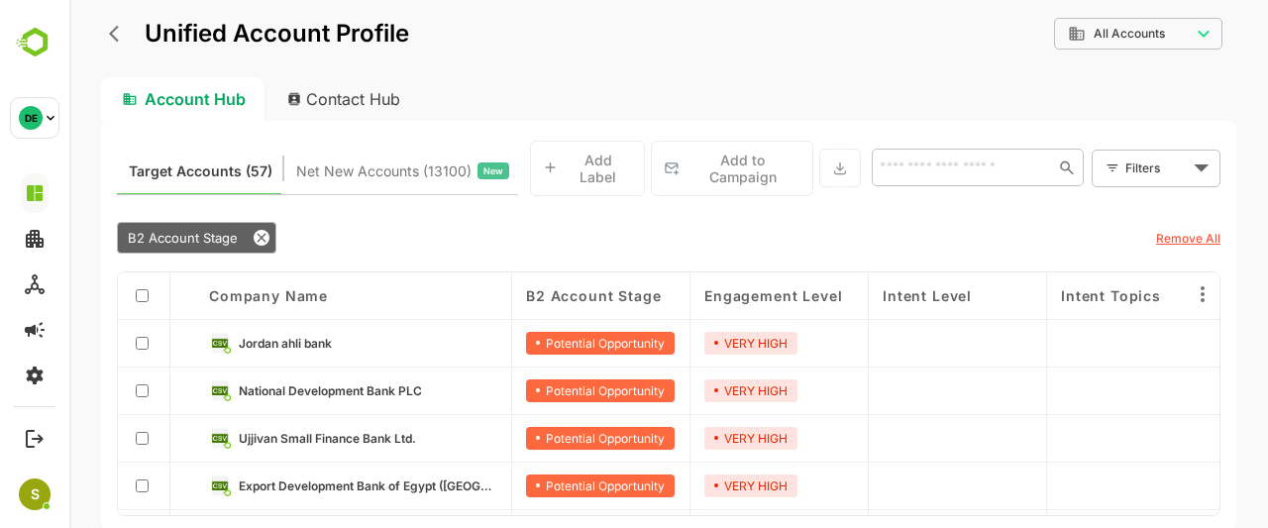
click at [341, 88] on div "Contact Hub" at bounding box center [345, 99] width 147 height 44
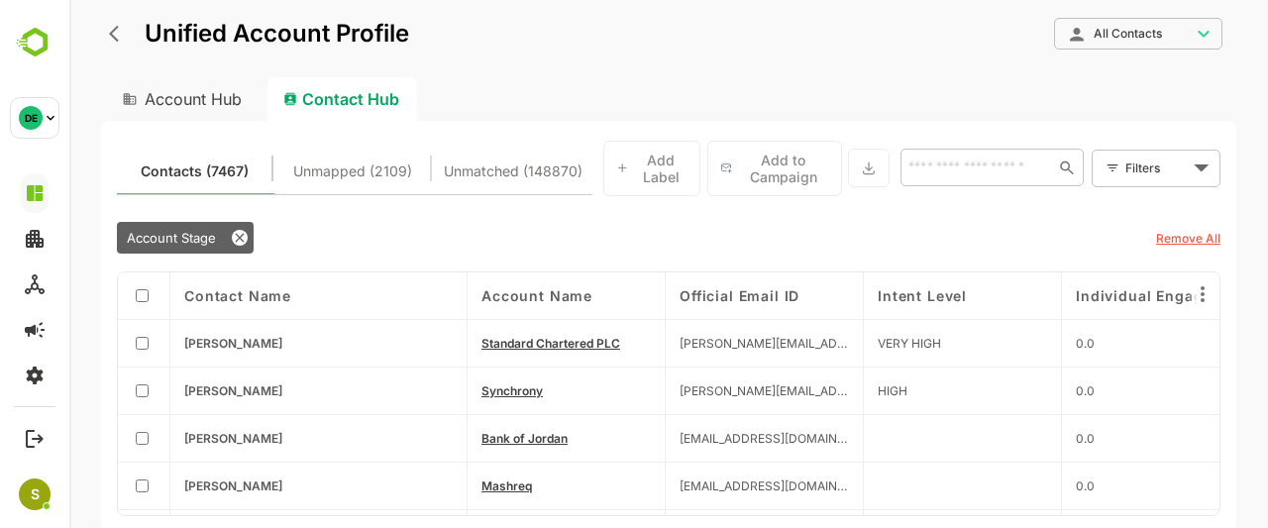
click at [211, 92] on div "Account Hub" at bounding box center [180, 99] width 159 height 44
type input "**********"
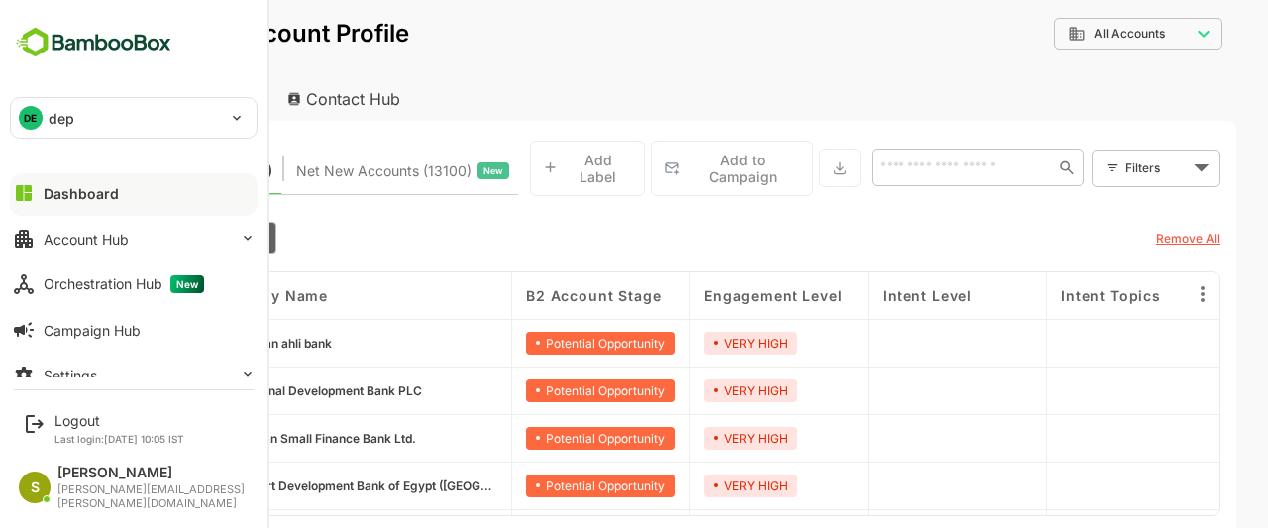
click at [38, 44] on img at bounding box center [93, 43] width 167 height 38
click at [106, 45] on img at bounding box center [93, 43] width 167 height 38
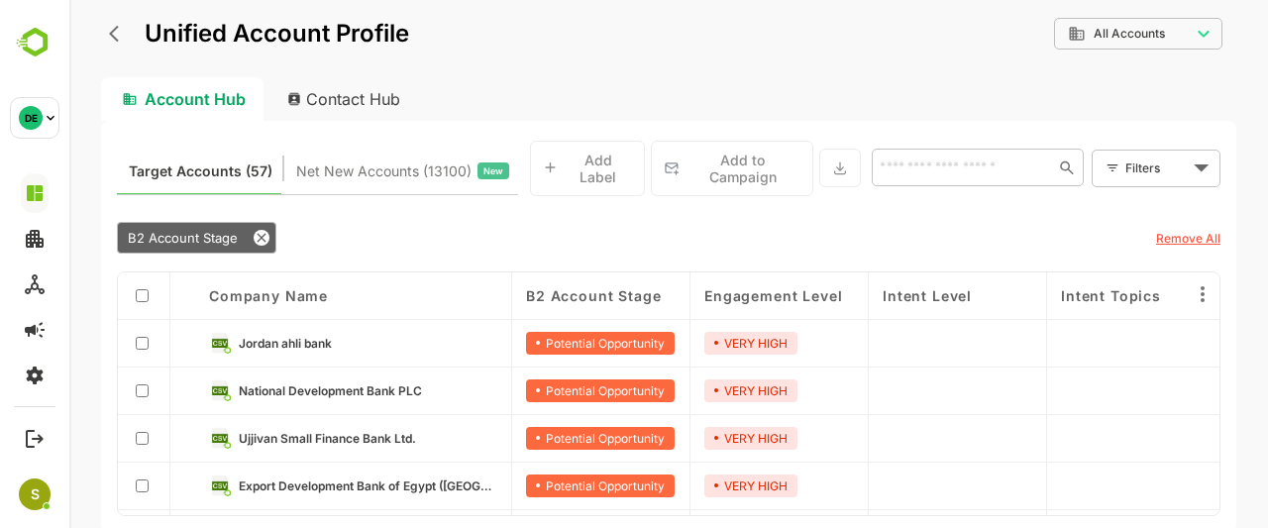
click at [120, 39] on icon "back" at bounding box center [119, 34] width 20 height 20
